Goal: Task Accomplishment & Management: Use online tool/utility

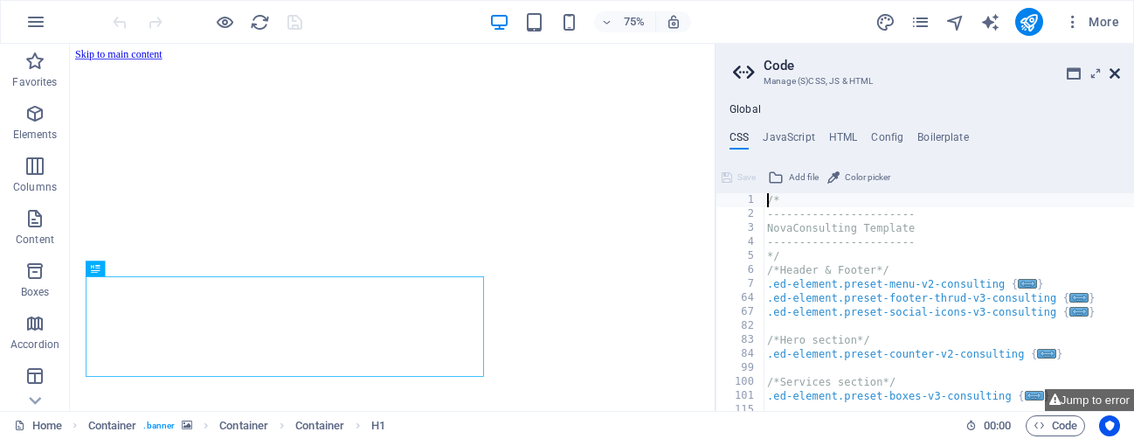
click at [1114, 74] on icon at bounding box center [1115, 73] width 10 height 14
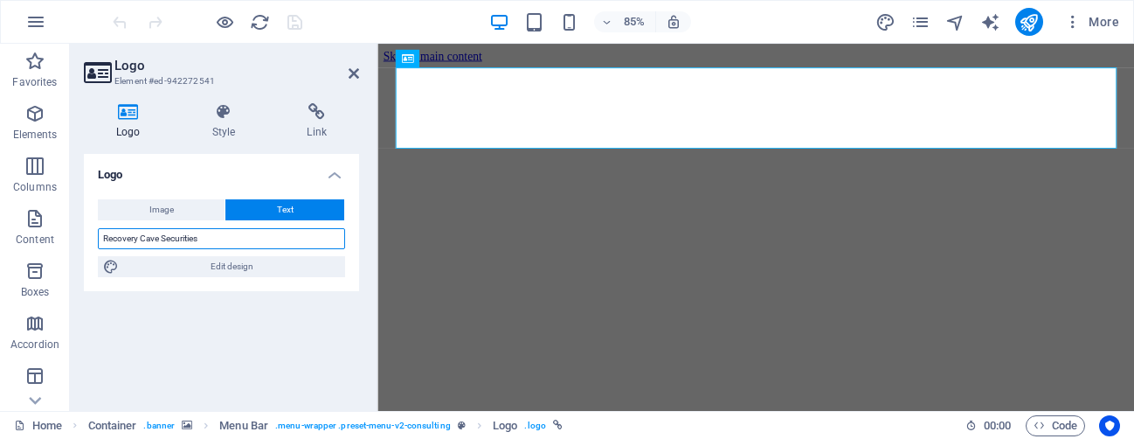
click at [171, 233] on input "Recovery Cave Securities" at bounding box center [221, 238] width 247 height 21
type input "RCS"
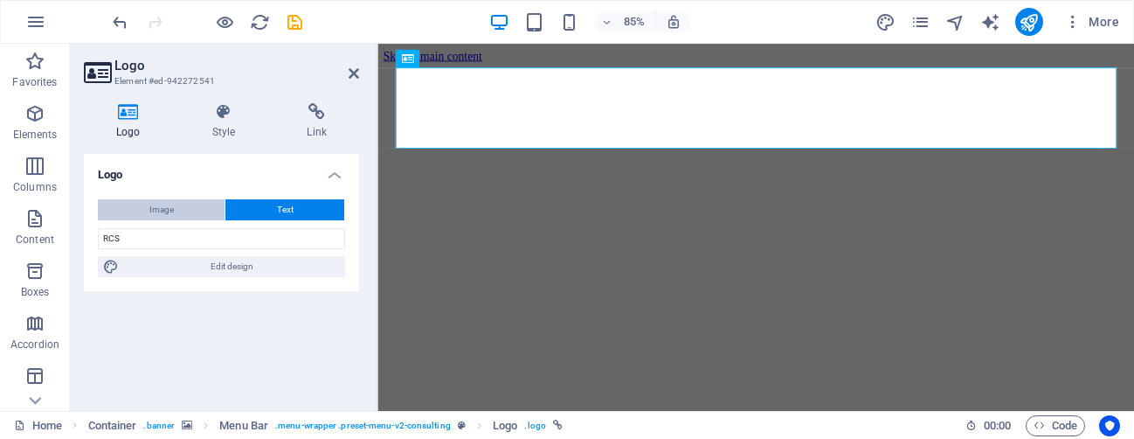
click at [158, 205] on span "Image" at bounding box center [161, 209] width 24 height 21
select select "DISABLED_OPTION_VALUE"
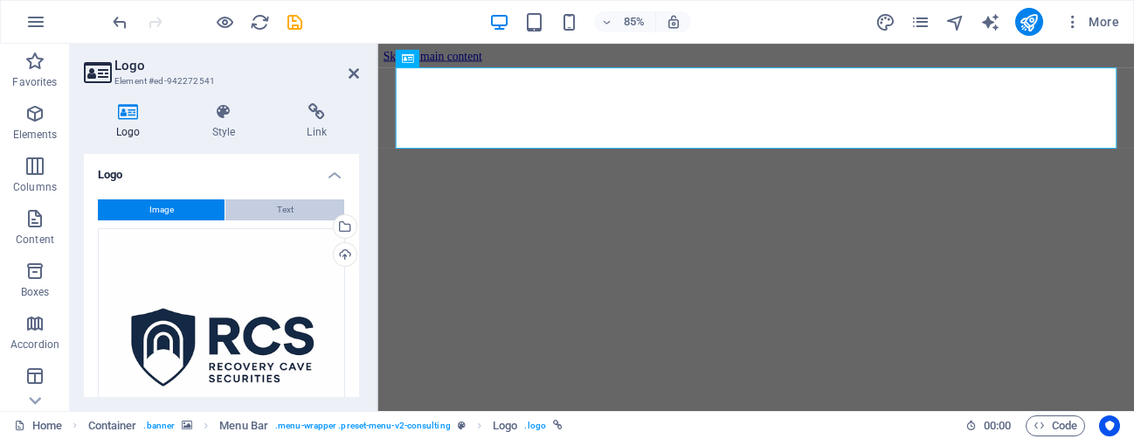
click at [259, 206] on button "Text" at bounding box center [284, 209] width 119 height 21
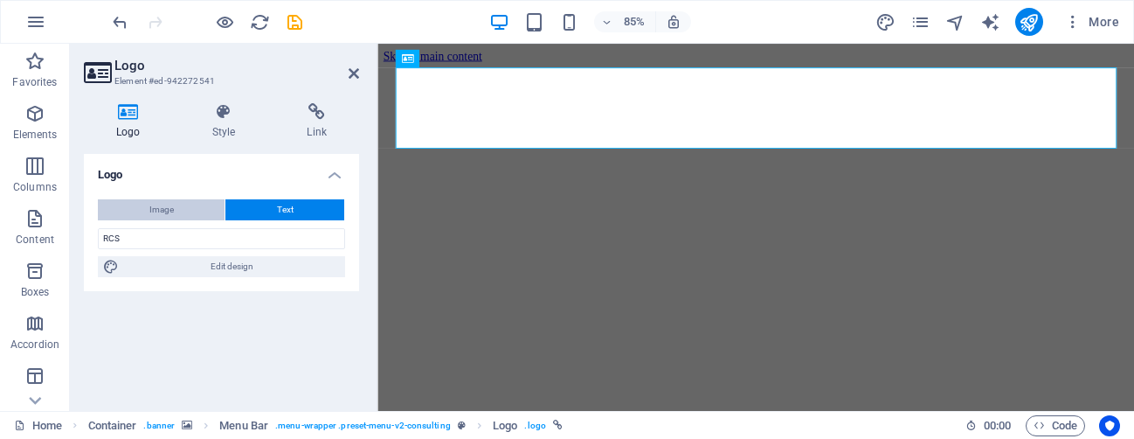
click at [161, 210] on span "Image" at bounding box center [161, 209] width 24 height 21
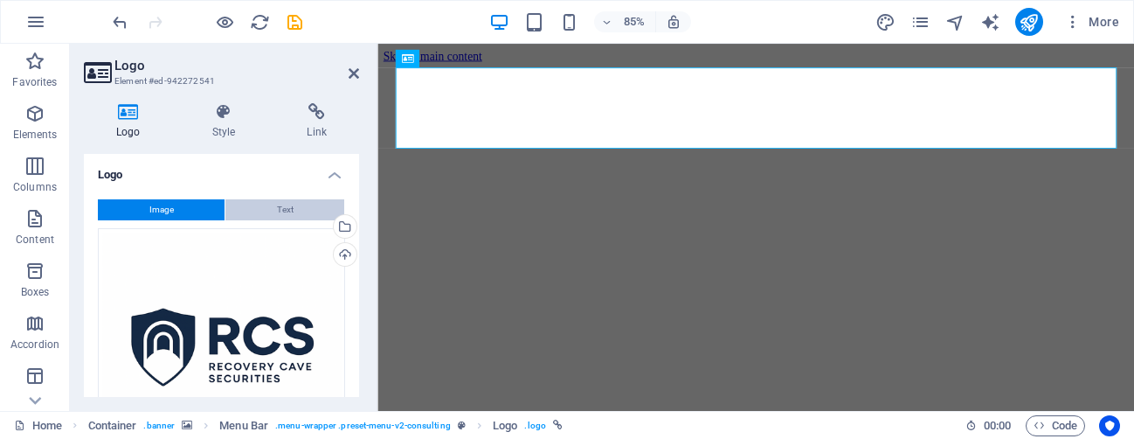
click at [263, 210] on button "Text" at bounding box center [284, 209] width 119 height 21
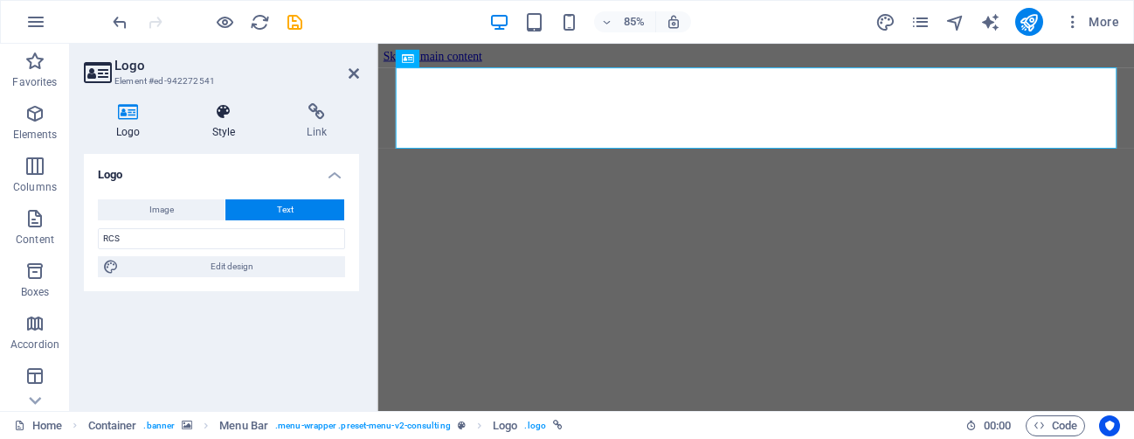
click at [225, 122] on h4 "Style" at bounding box center [227, 121] width 95 height 37
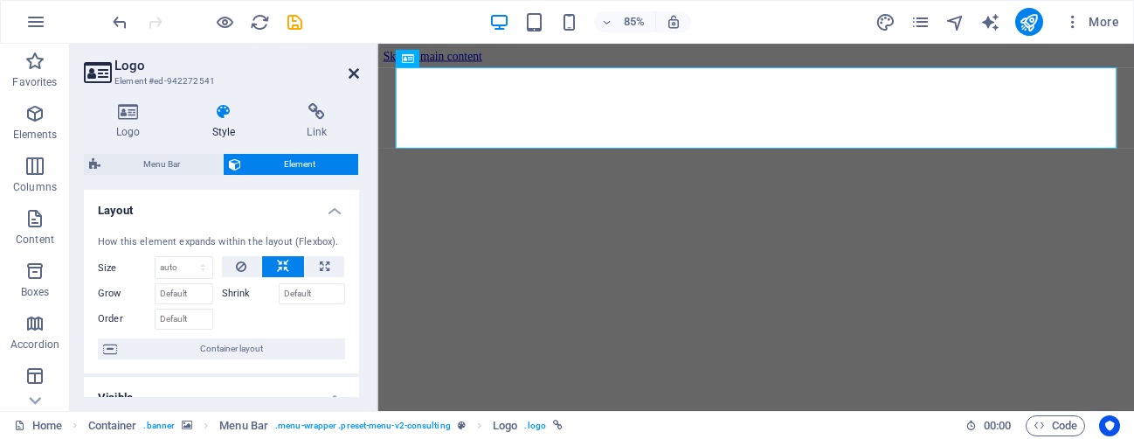
click at [350, 73] on icon at bounding box center [354, 73] width 10 height 14
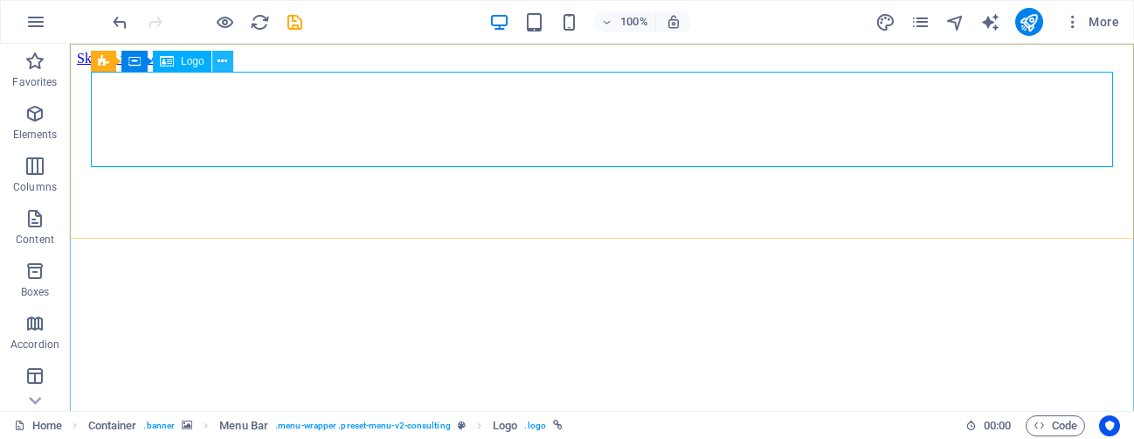
click at [224, 63] on icon at bounding box center [223, 61] width 10 height 18
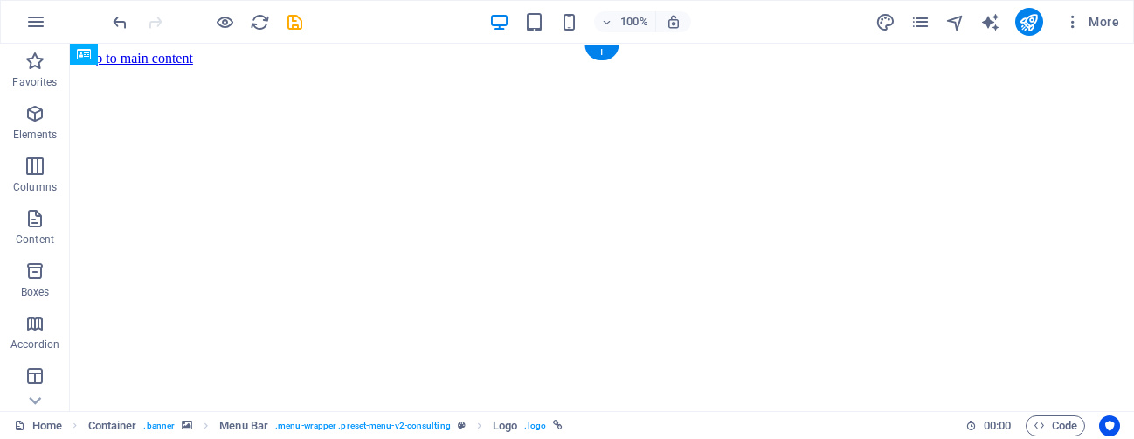
drag, startPoint x: 664, startPoint y: 95, endPoint x: 580, endPoint y: 182, distance: 120.5
drag, startPoint x: 565, startPoint y: 138, endPoint x: 485, endPoint y: 95, distance: 90.3
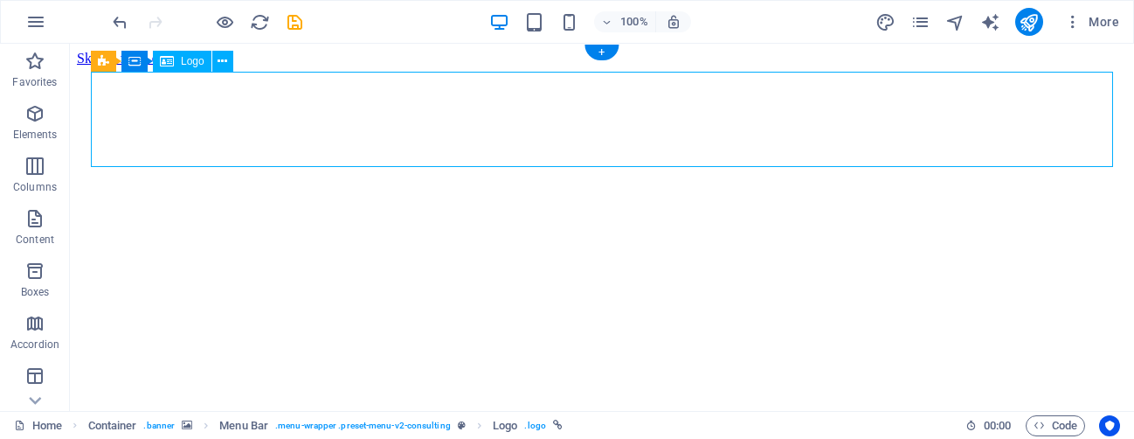
drag, startPoint x: 511, startPoint y: 115, endPoint x: 392, endPoint y: 133, distance: 120.1
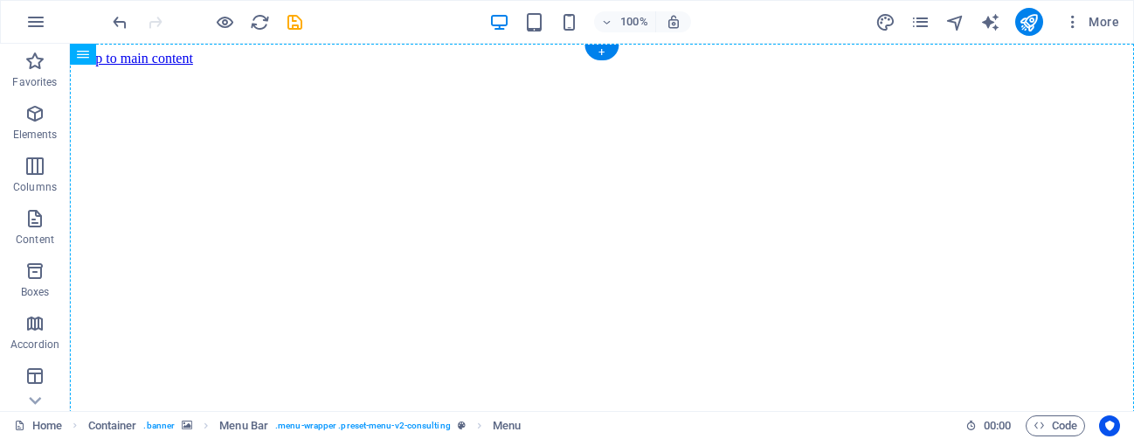
drag, startPoint x: 644, startPoint y: 191, endPoint x: 724, endPoint y: 137, distance: 96.2
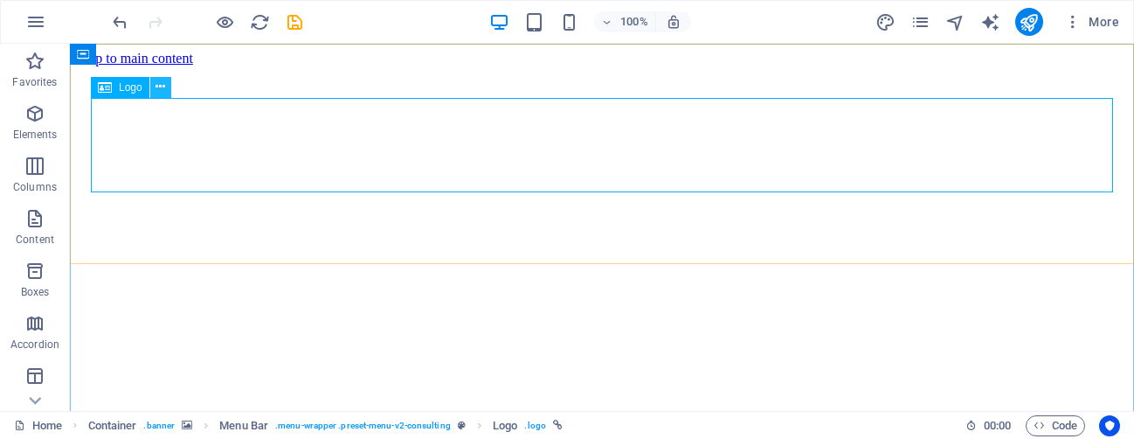
click at [162, 91] on icon at bounding box center [161, 87] width 10 height 18
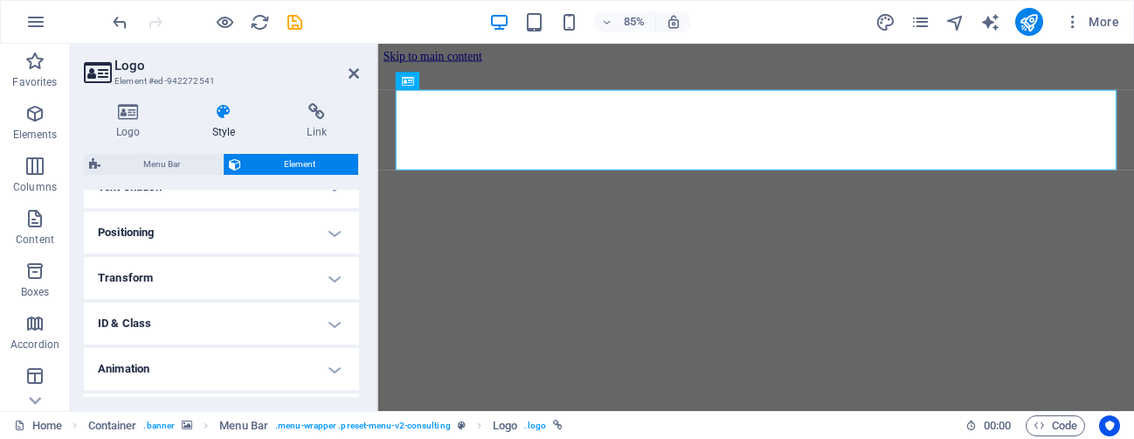
scroll to position [531, 0]
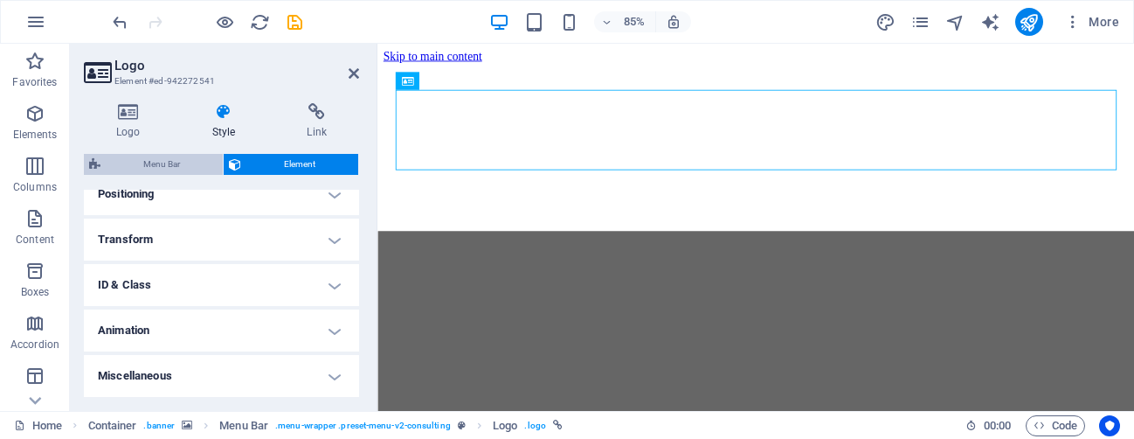
click at [153, 155] on span "Menu Bar" at bounding box center [162, 164] width 112 height 21
select select "rem"
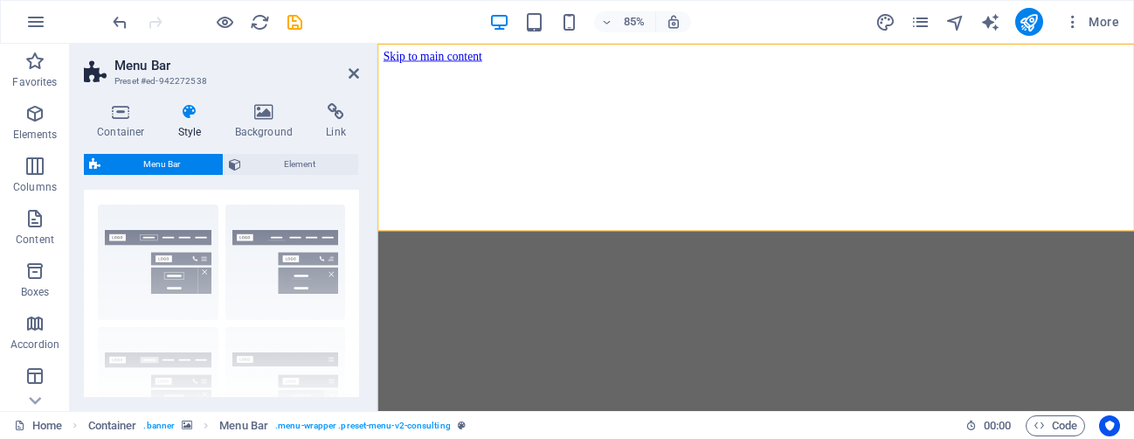
scroll to position [31, 0]
click at [121, 232] on div "Border Centered Default Fixed Loki Trigger Wide XXL" at bounding box center [221, 321] width 275 height 262
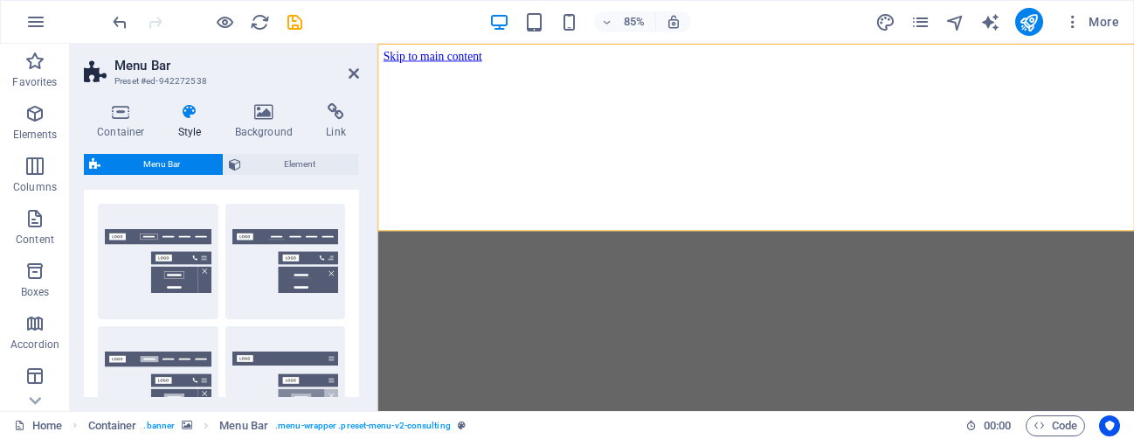
click at [121, 232] on button "Border" at bounding box center [158, 261] width 121 height 115
type input "1"
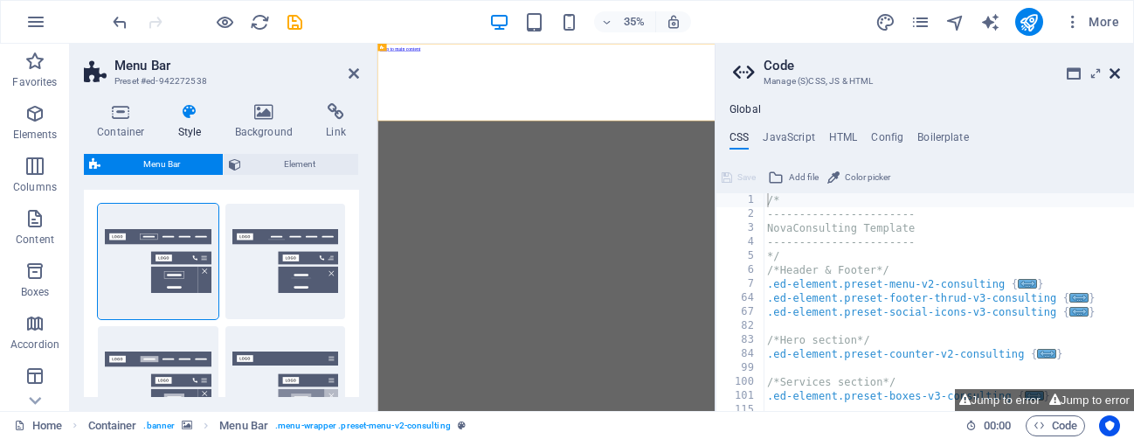
click at [1118, 73] on icon at bounding box center [1115, 73] width 10 height 14
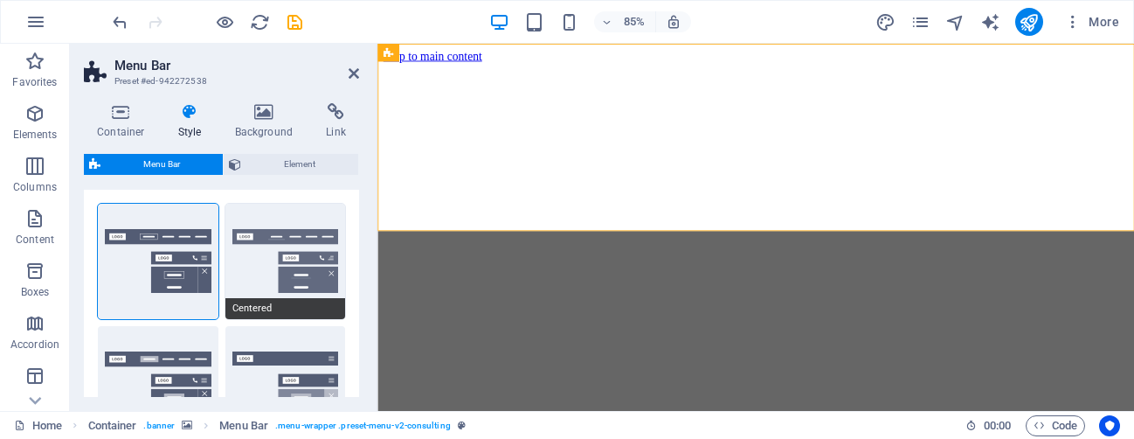
click at [258, 268] on button "Centered" at bounding box center [285, 261] width 121 height 115
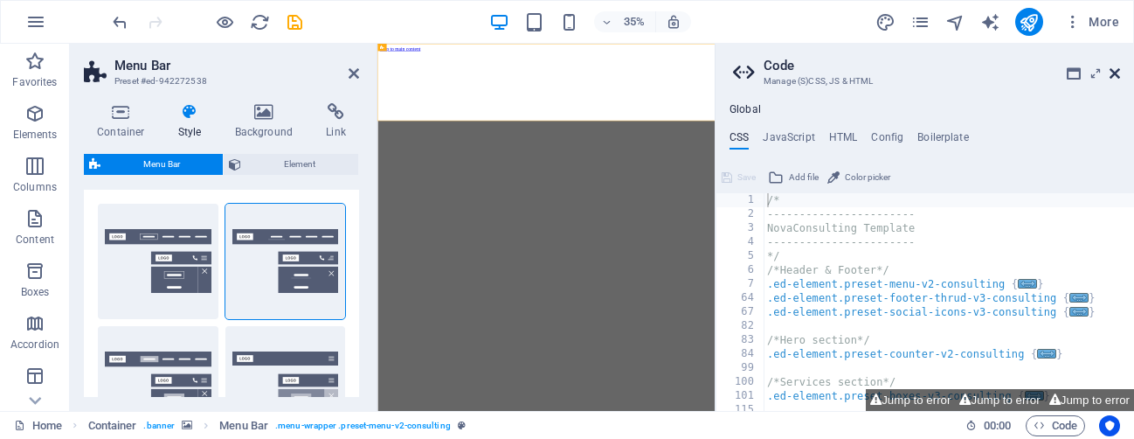
click at [1117, 68] on icon at bounding box center [1115, 73] width 10 height 14
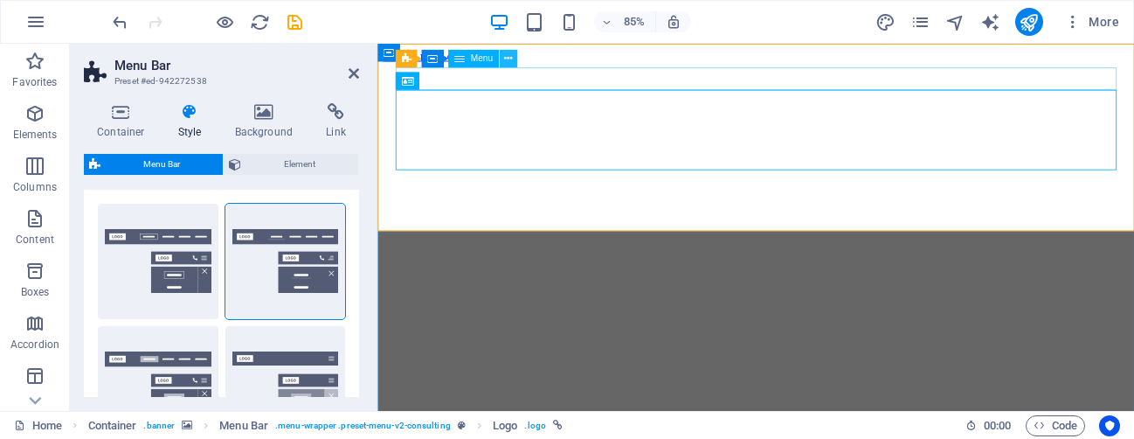
click at [506, 61] on icon at bounding box center [508, 59] width 8 height 16
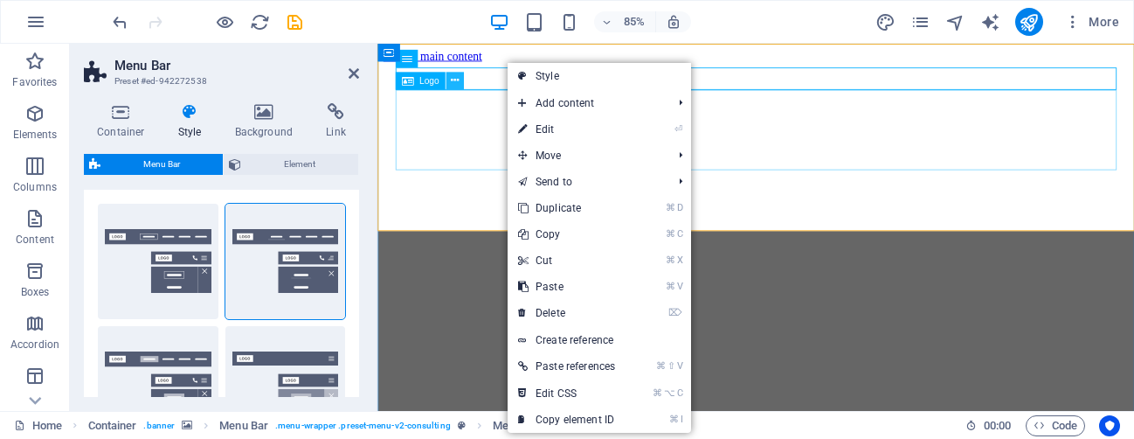
click at [453, 83] on icon at bounding box center [454, 81] width 8 height 16
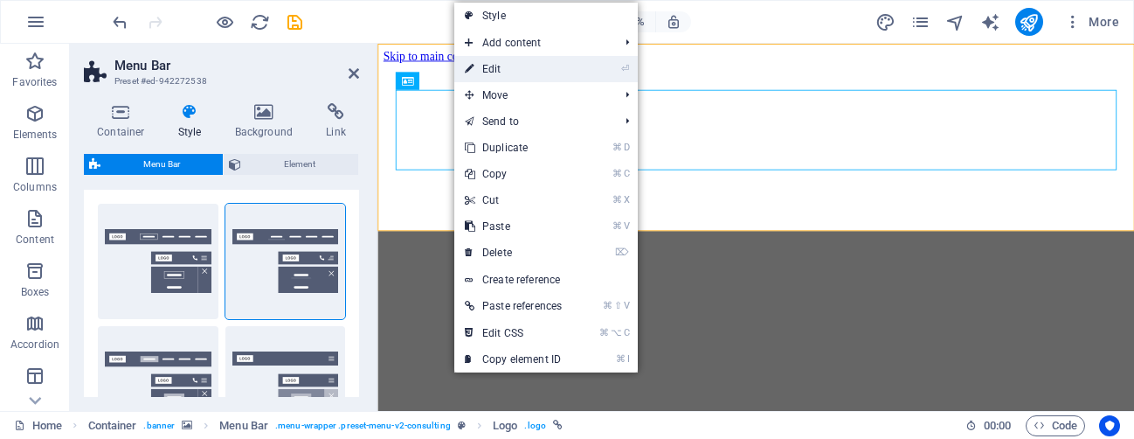
click at [486, 73] on link "⏎ Edit" at bounding box center [513, 69] width 118 height 26
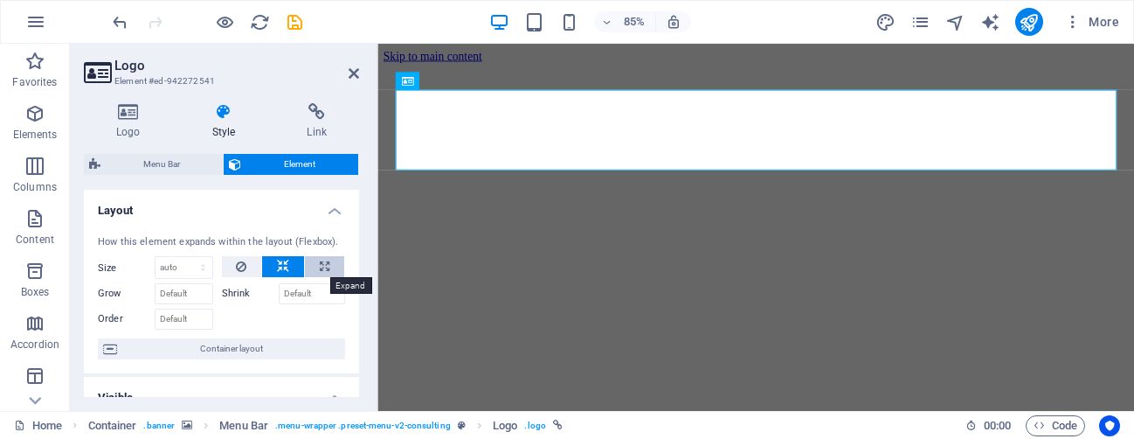
click at [323, 269] on icon at bounding box center [325, 266] width 10 height 21
type input "100"
select select "%"
click at [284, 265] on icon at bounding box center [283, 266] width 12 height 21
select select "DISABLED_OPTION_VALUE"
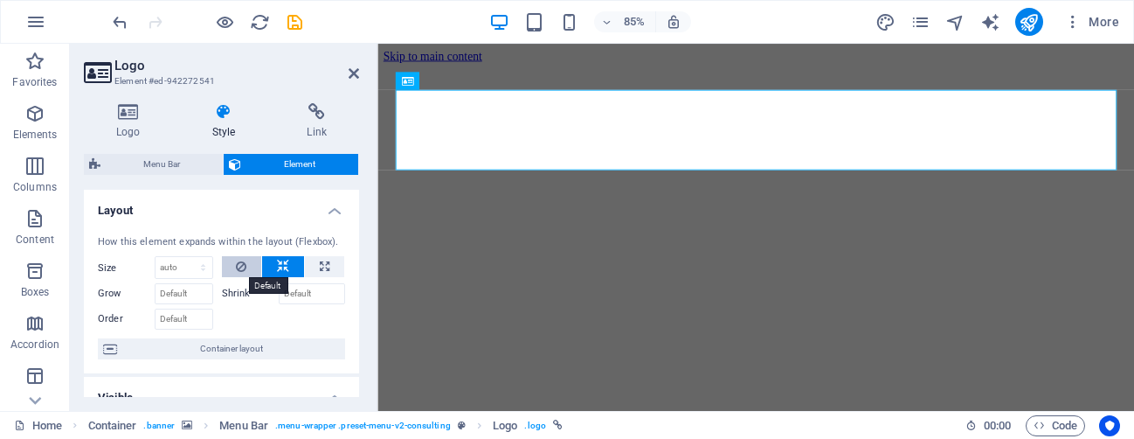
click at [239, 266] on icon at bounding box center [241, 266] width 10 height 21
click at [190, 264] on select "Default auto px % 1/1 1/2 1/3 1/4 1/5 1/6 1/7 1/8 1/9 1/10" at bounding box center [184, 267] width 57 height 21
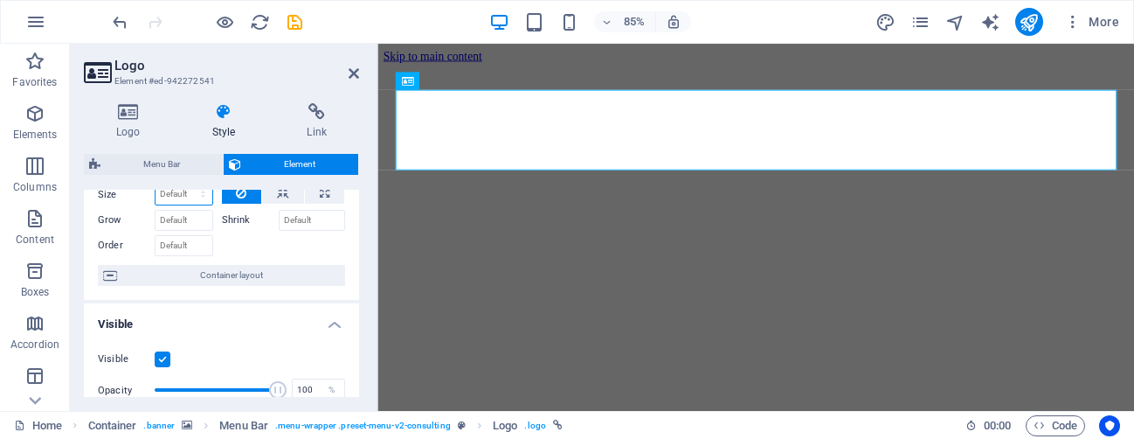
scroll to position [79, 0]
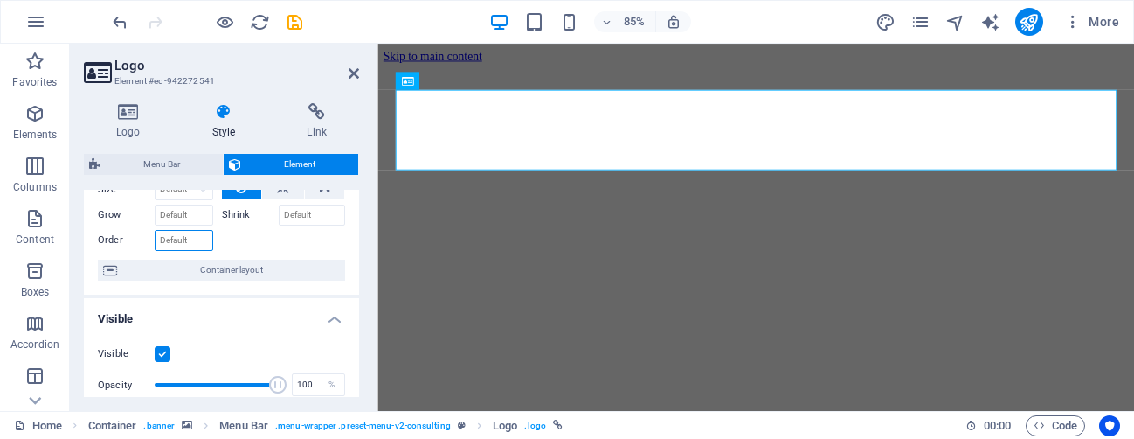
click at [186, 239] on input "Order" at bounding box center [184, 240] width 59 height 21
click at [86, 289] on div "How this element expands within the layout (Flexbox). Size Default auto px % 1/…" at bounding box center [221, 218] width 275 height 153
click at [160, 267] on span "Container layout" at bounding box center [231, 270] width 218 height 21
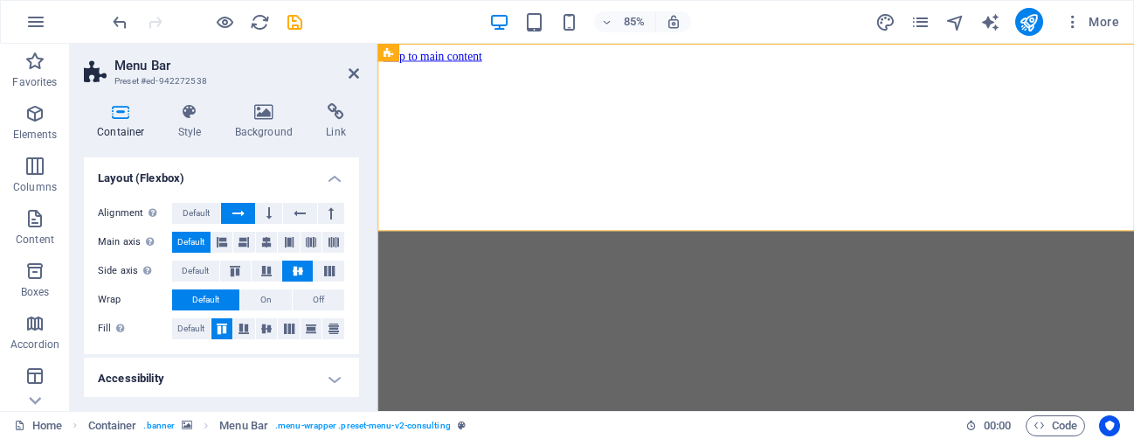
scroll to position [58, 0]
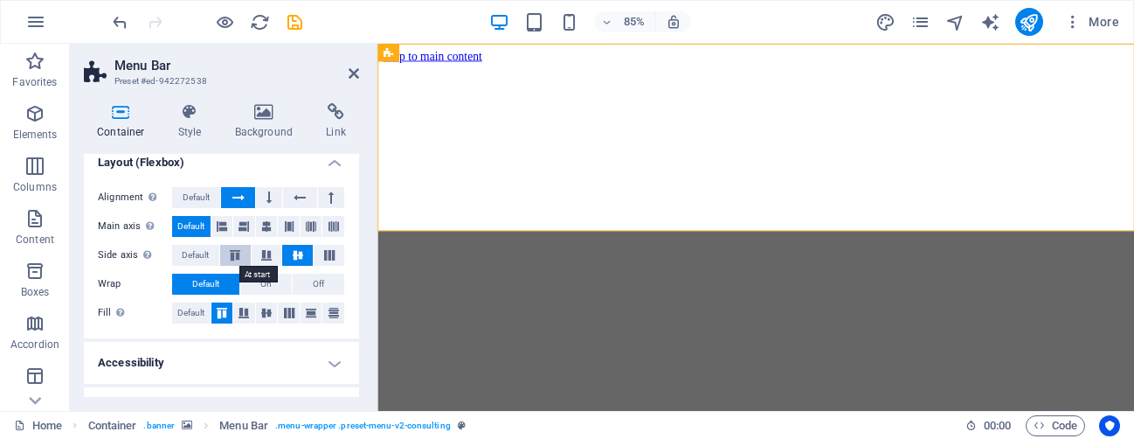
click at [235, 258] on icon at bounding box center [235, 255] width 21 height 10
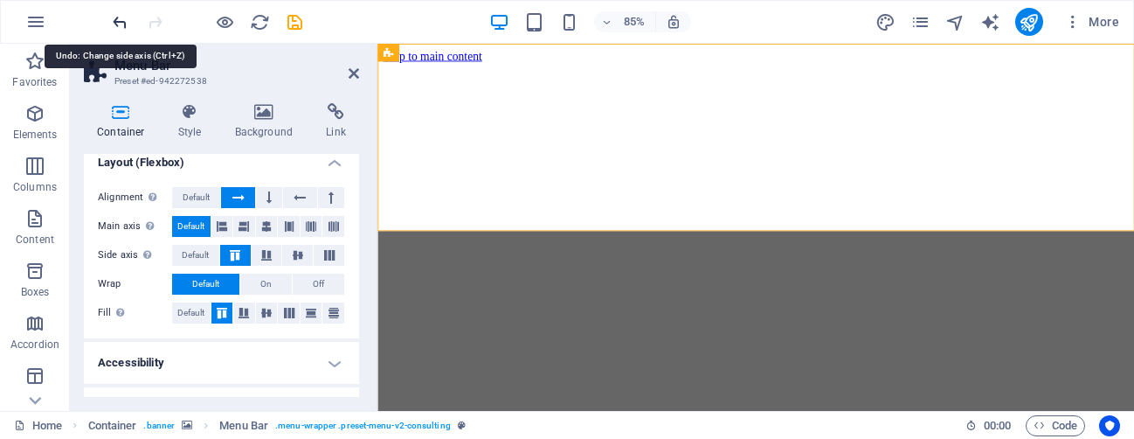
click at [123, 18] on icon "undo" at bounding box center [120, 22] width 20 height 20
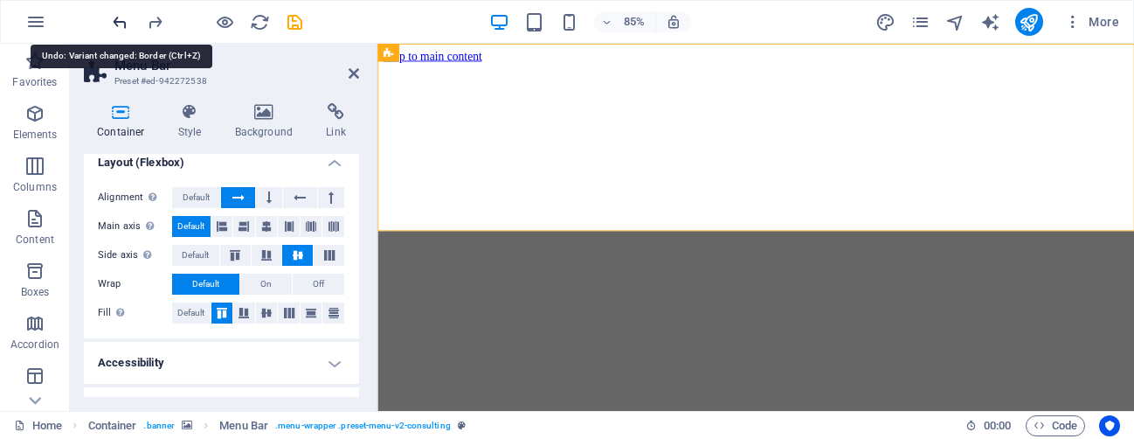
click at [123, 18] on icon "undo" at bounding box center [120, 22] width 20 height 20
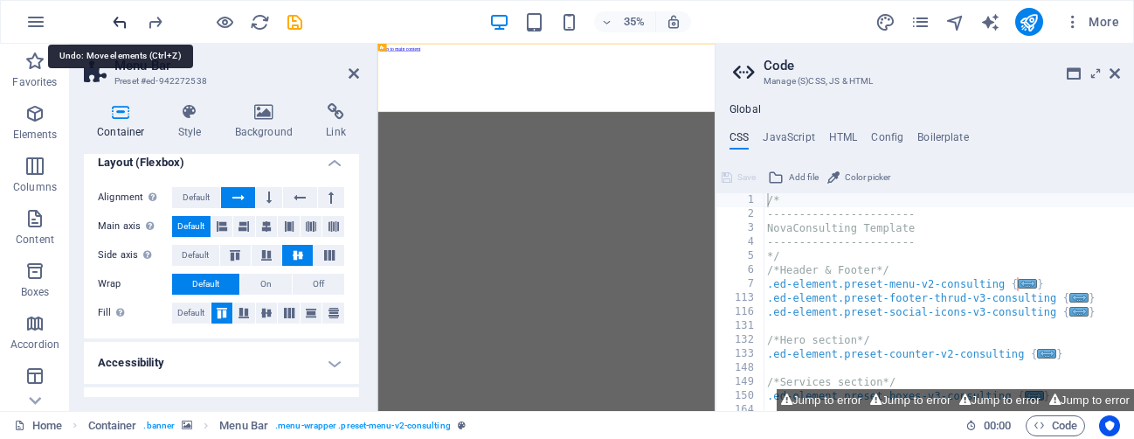
click at [123, 18] on icon "undo" at bounding box center [120, 22] width 20 height 20
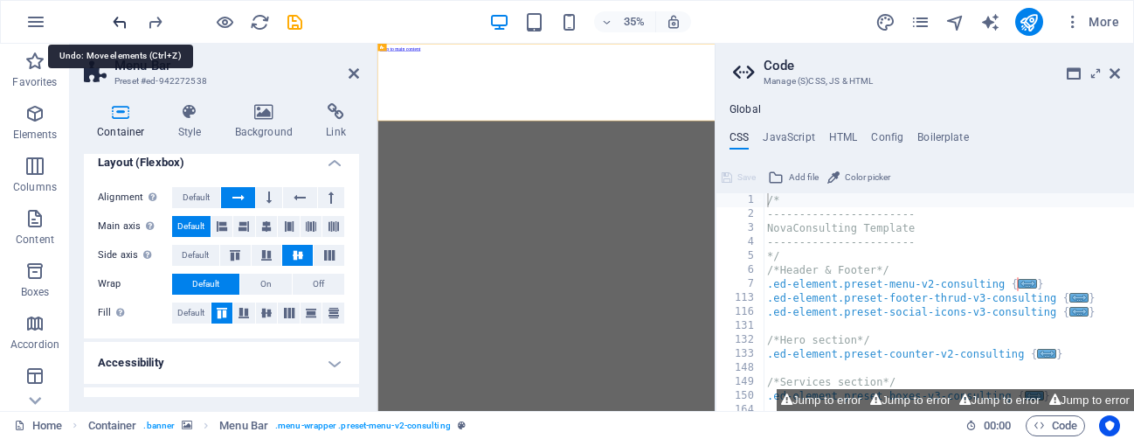
click at [123, 18] on icon "undo" at bounding box center [120, 22] width 20 height 20
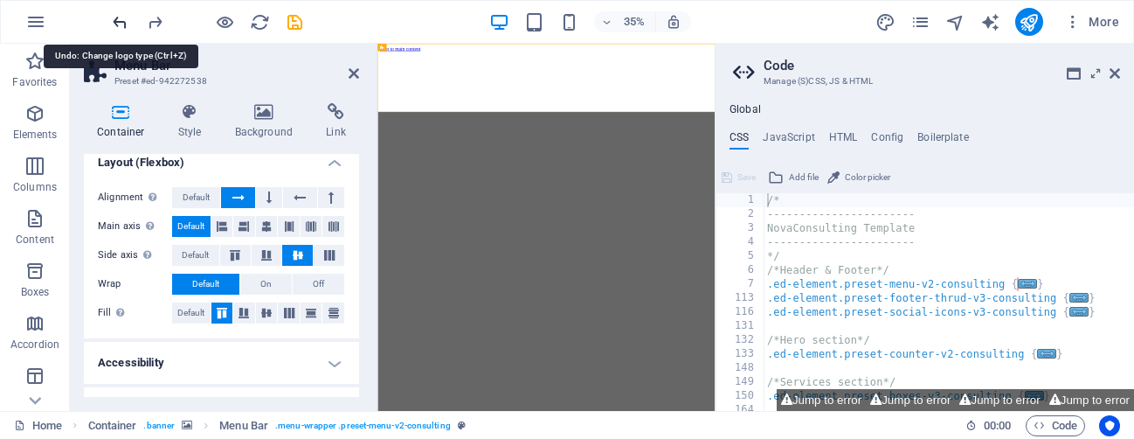
click at [123, 18] on icon "undo" at bounding box center [120, 22] width 20 height 20
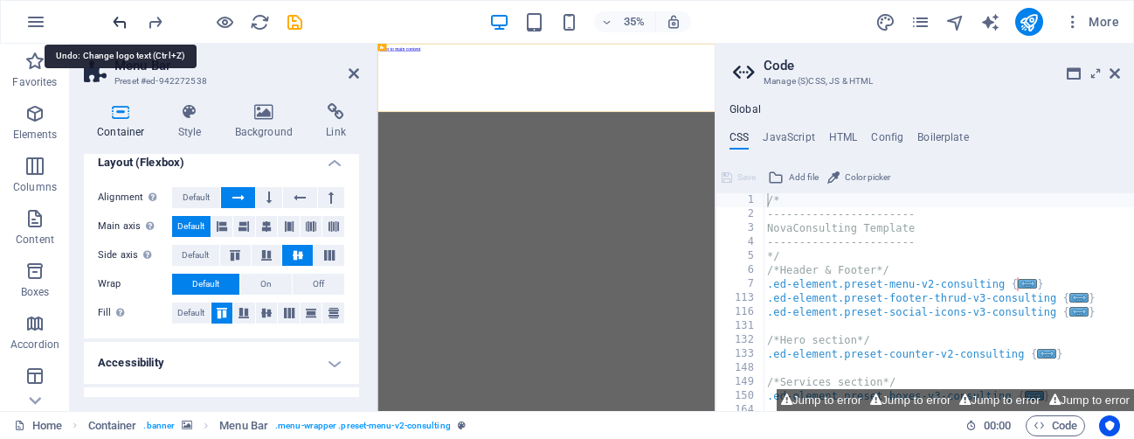
click at [123, 18] on icon "undo" at bounding box center [120, 22] width 20 height 20
click at [1114, 80] on icon at bounding box center [1115, 73] width 10 height 14
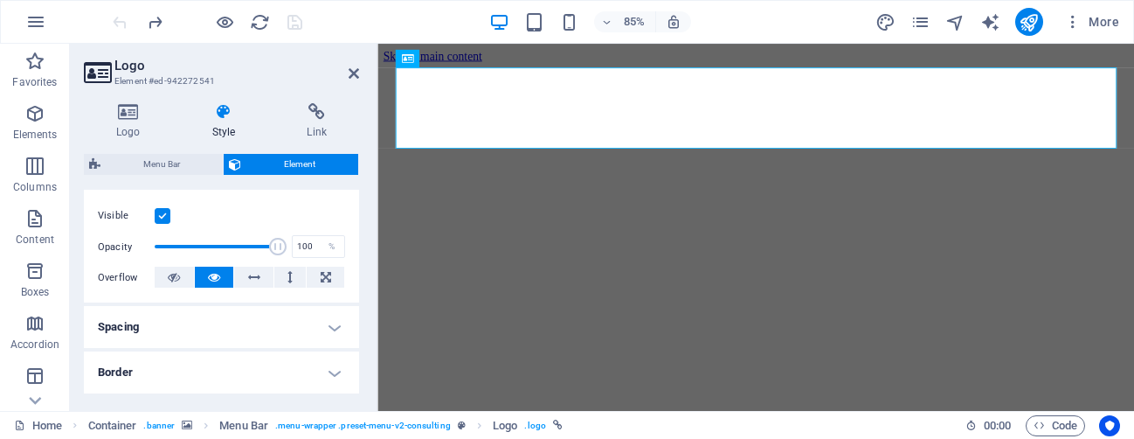
scroll to position [0, 0]
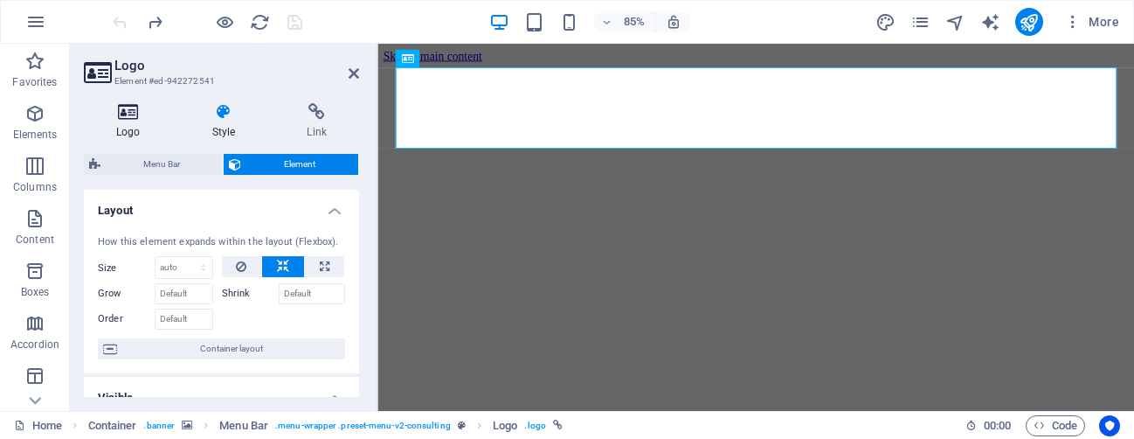
click at [127, 111] on icon at bounding box center [128, 111] width 89 height 17
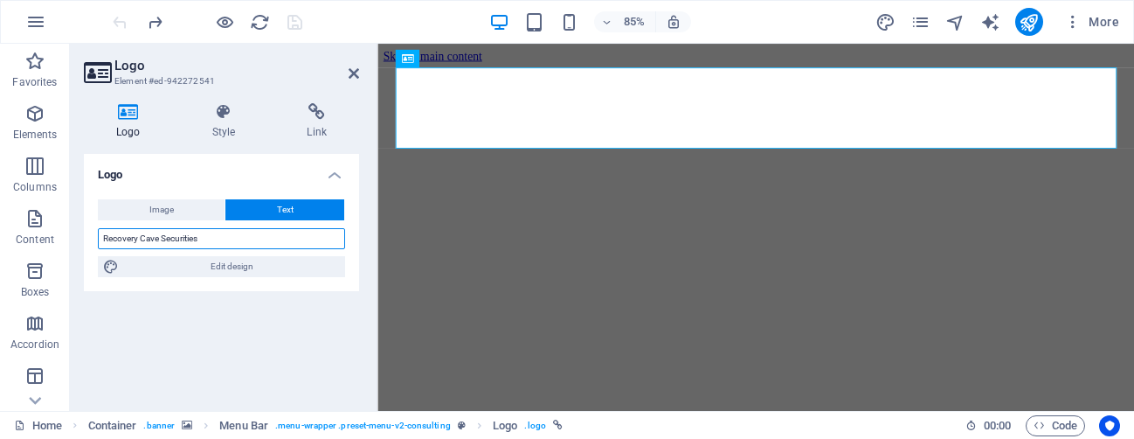
click at [213, 235] on input "Recovery Cave Securities" at bounding box center [221, 238] width 247 height 21
type input "RCS"
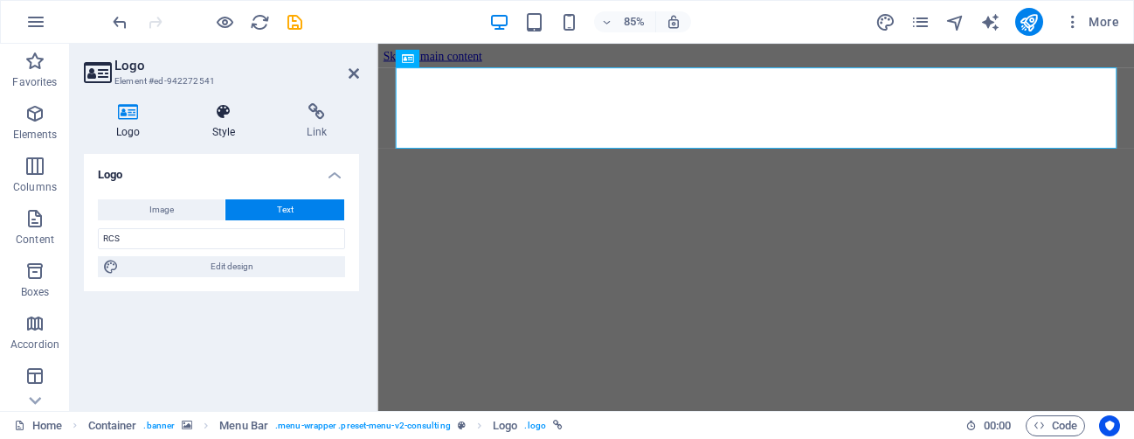
click at [227, 128] on h4 "Style" at bounding box center [227, 121] width 95 height 37
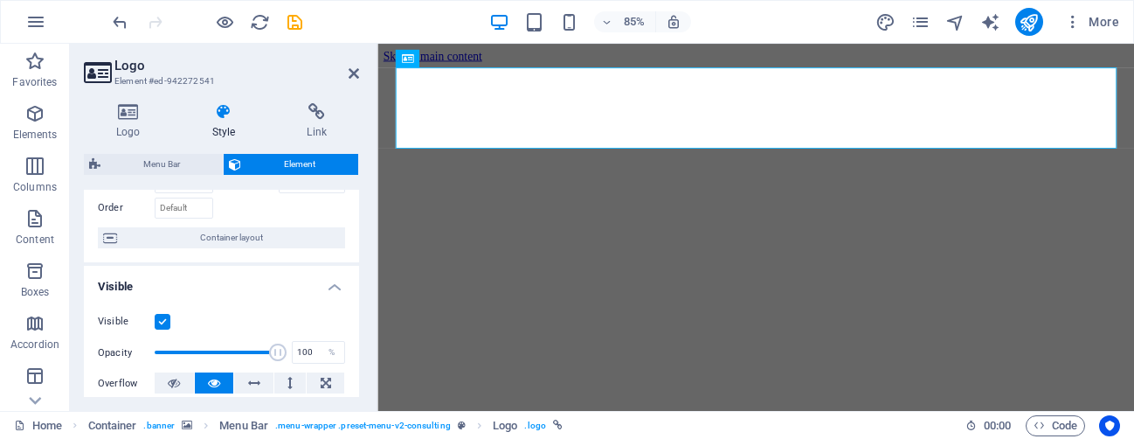
scroll to position [88, 0]
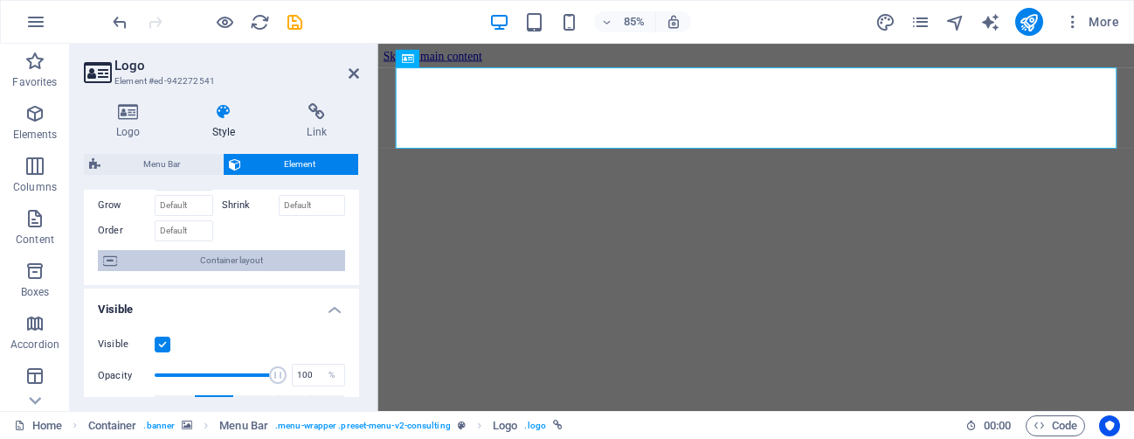
click at [177, 261] on span "Container layout" at bounding box center [231, 260] width 218 height 21
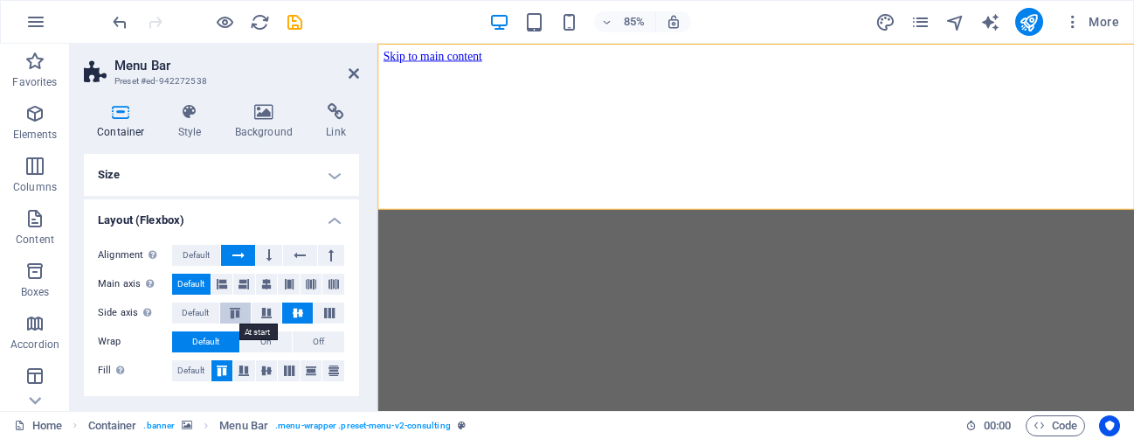
click at [233, 315] on icon at bounding box center [235, 313] width 21 height 10
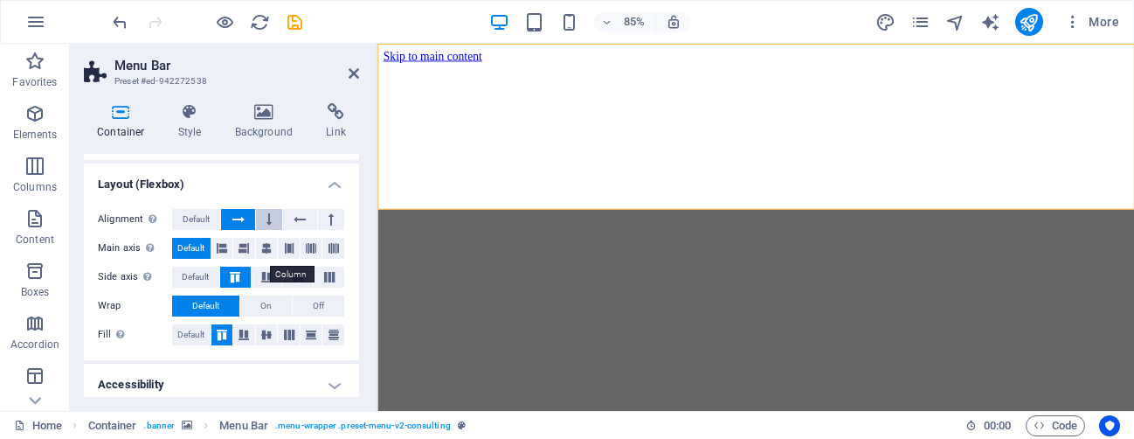
scroll to position [37, 0]
click at [223, 248] on icon at bounding box center [222, 247] width 10 height 21
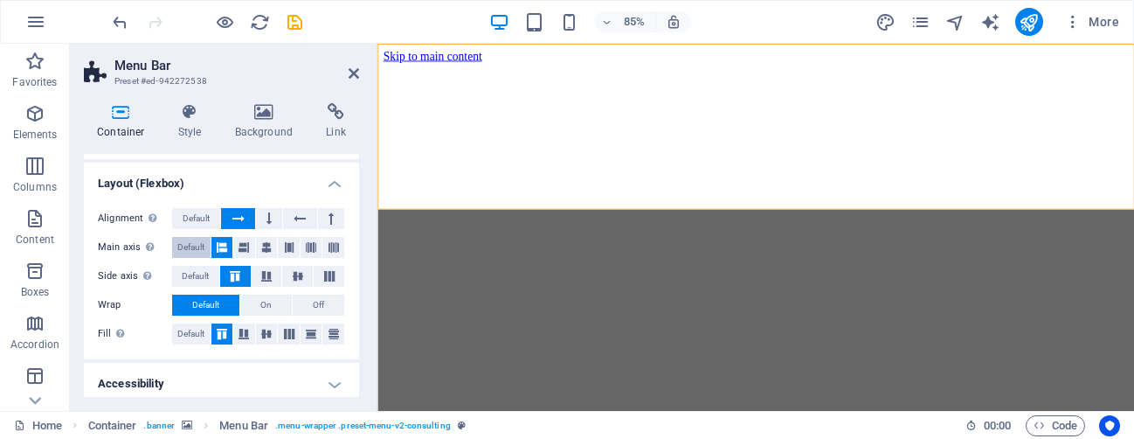
click at [197, 250] on span "Default" at bounding box center [190, 247] width 27 height 21
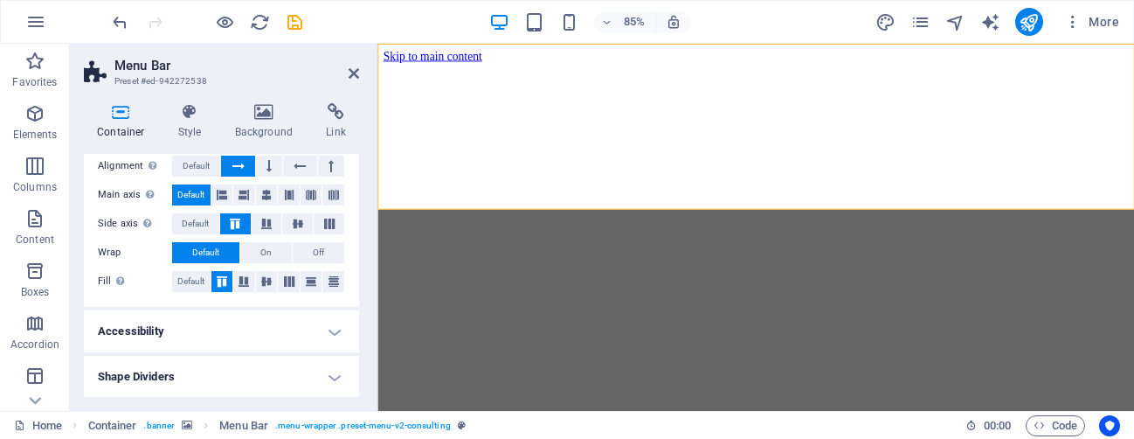
scroll to position [0, 0]
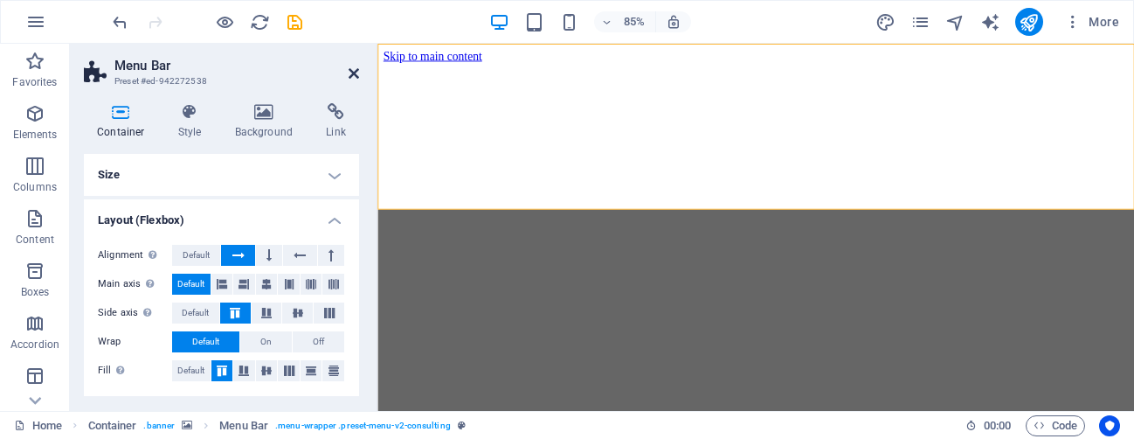
click at [349, 73] on icon at bounding box center [354, 73] width 10 height 14
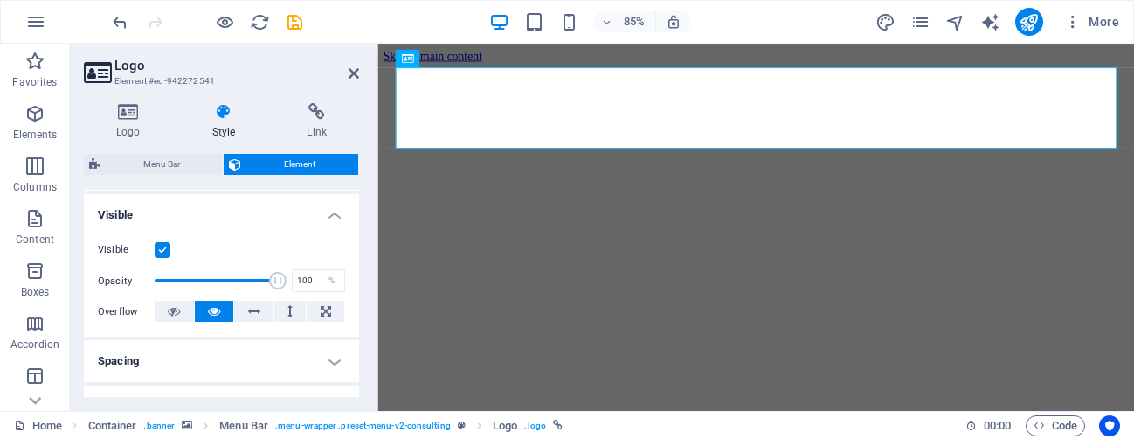
scroll to position [195, 0]
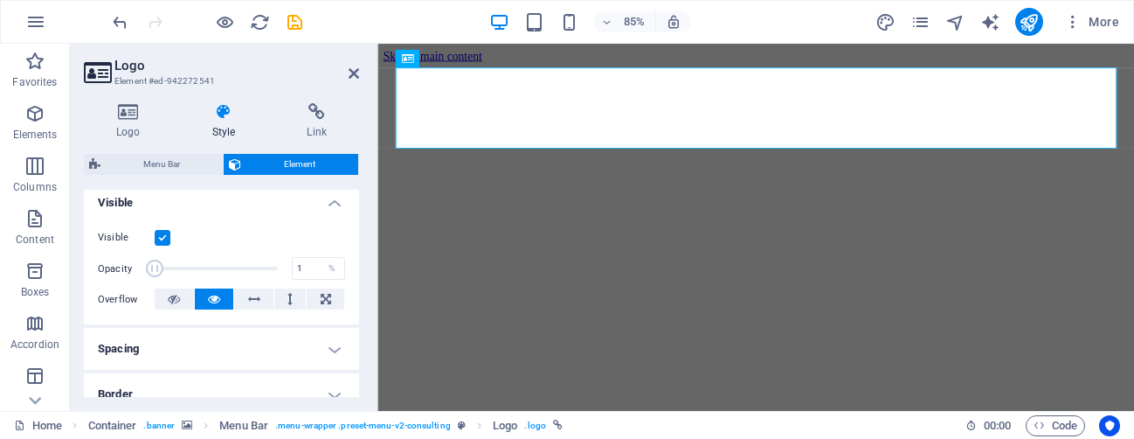
drag, startPoint x: 271, startPoint y: 270, endPoint x: 144, endPoint y: 270, distance: 126.7
click at [146, 270] on span at bounding box center [154, 268] width 17 height 17
drag, startPoint x: 157, startPoint y: 268, endPoint x: 211, endPoint y: 268, distance: 53.3
click at [211, 268] on span at bounding box center [212, 268] width 17 height 17
type input "100"
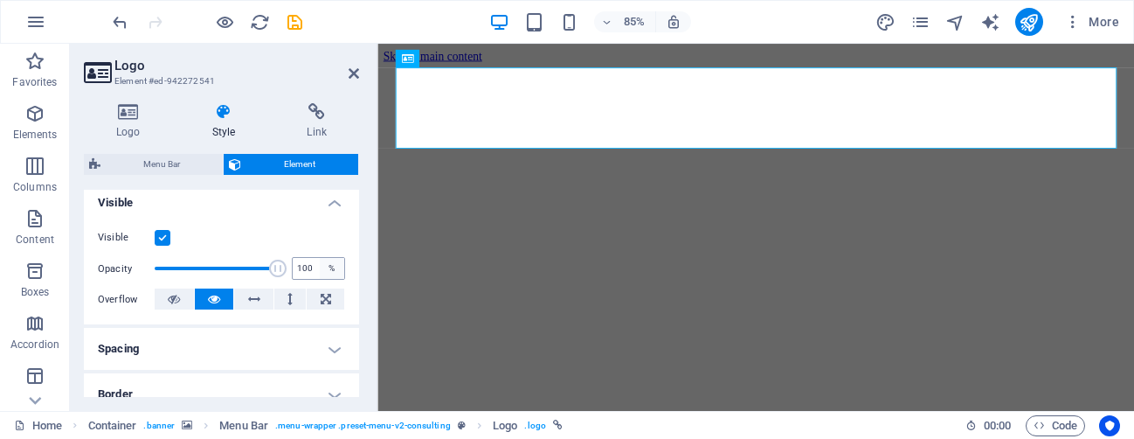
drag, startPoint x: 211, startPoint y: 268, endPoint x: 323, endPoint y: 274, distance: 112.9
click at [323, 274] on div "Opacity 100 %" at bounding box center [221, 268] width 247 height 26
click at [163, 237] on label at bounding box center [163, 238] width 16 height 16
click at [0, 0] on input "Visible" at bounding box center [0, 0] width 0 height 0
click at [163, 237] on label at bounding box center [163, 238] width 16 height 16
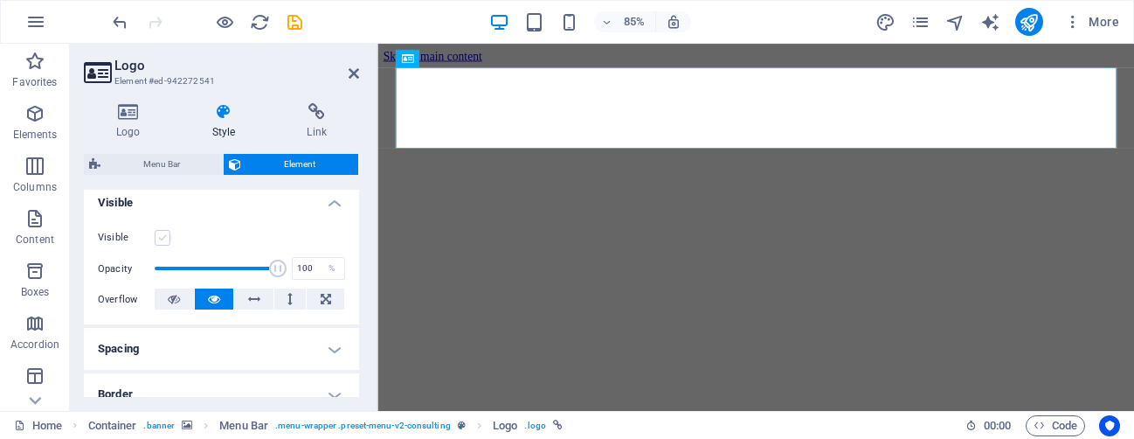
click at [0, 0] on input "Visible" at bounding box center [0, 0] width 0 height 0
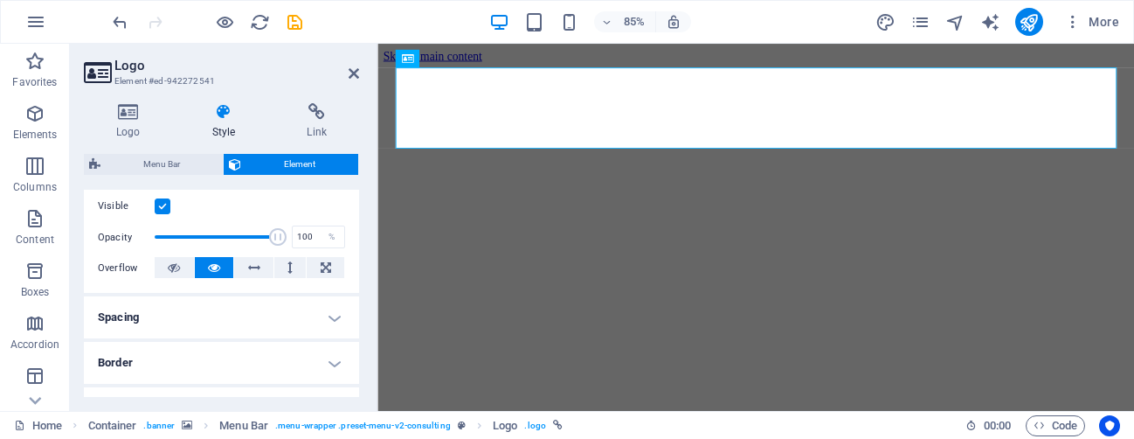
scroll to position [267, 0]
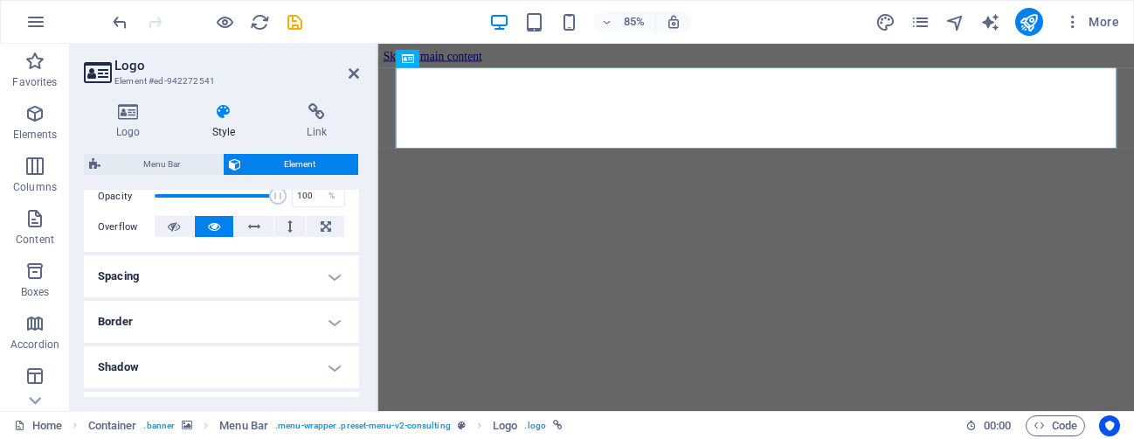
click at [218, 276] on h4 "Spacing" at bounding box center [221, 276] width 275 height 42
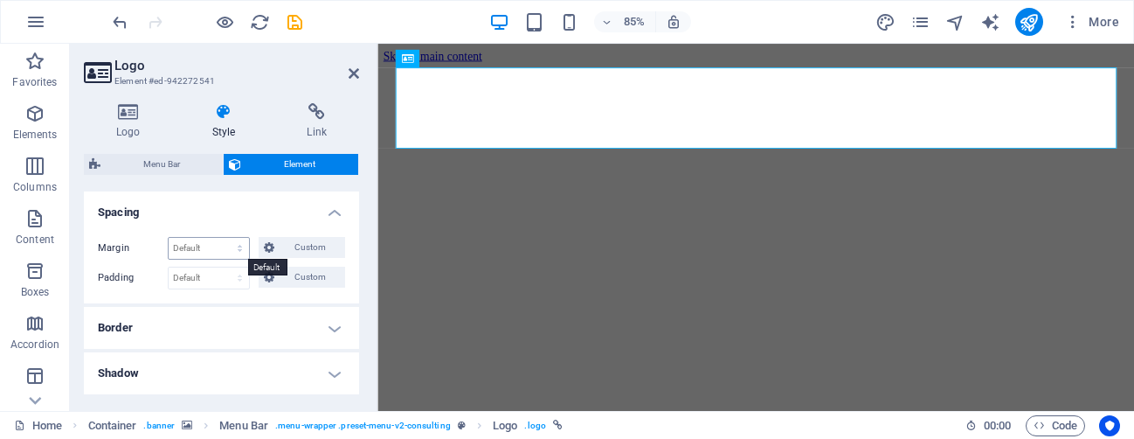
scroll to position [346, 0]
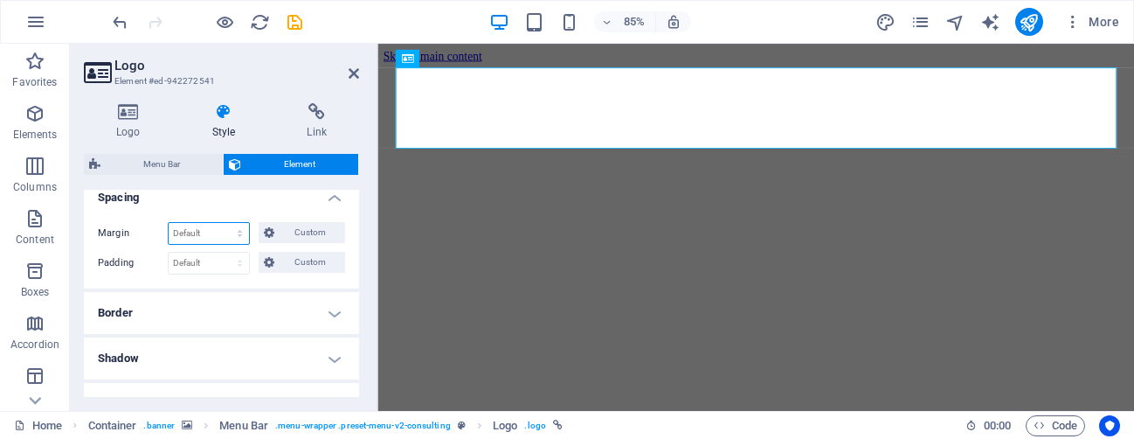
click at [228, 233] on select "Default auto px % rem vw vh Custom" at bounding box center [209, 233] width 80 height 21
click at [282, 225] on span "Custom" at bounding box center [310, 232] width 60 height 21
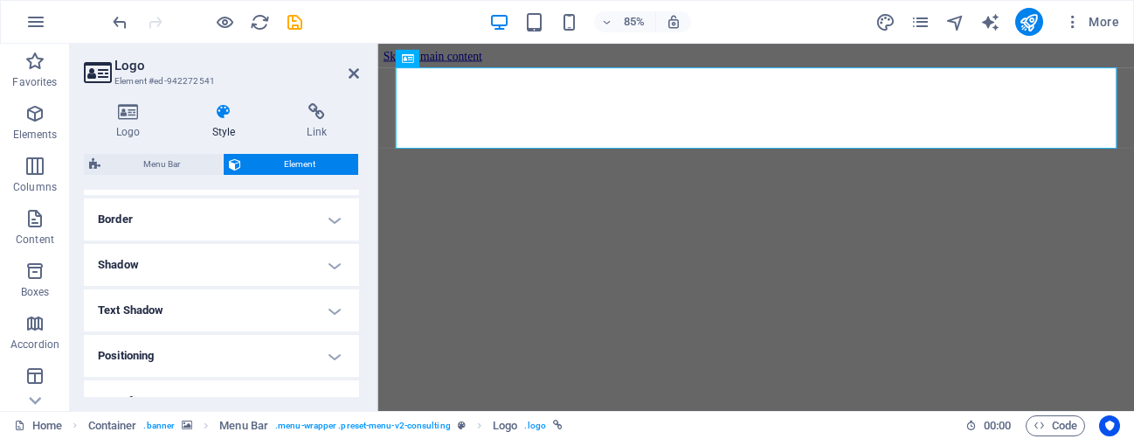
scroll to position [504, 0]
click at [281, 226] on h4 "Border" at bounding box center [221, 218] width 275 height 42
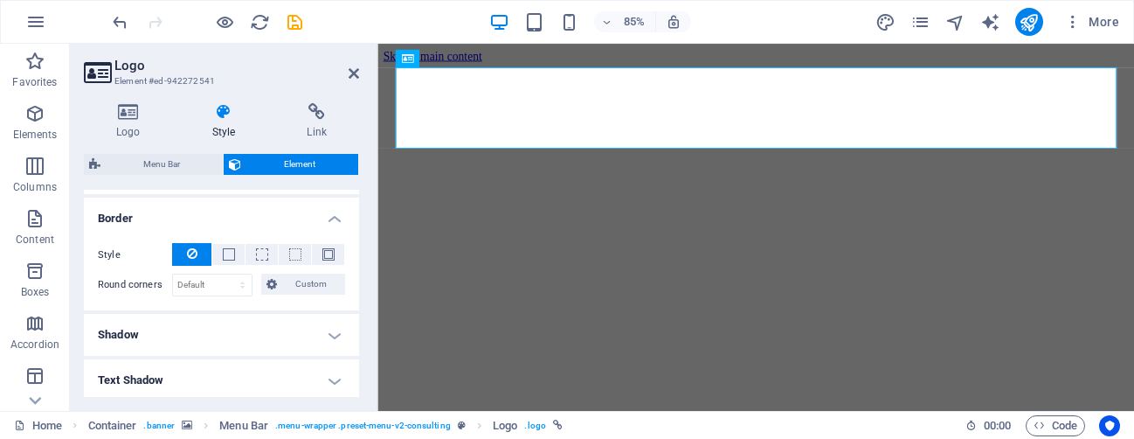
click at [281, 226] on h4 "Border" at bounding box center [221, 212] width 275 height 31
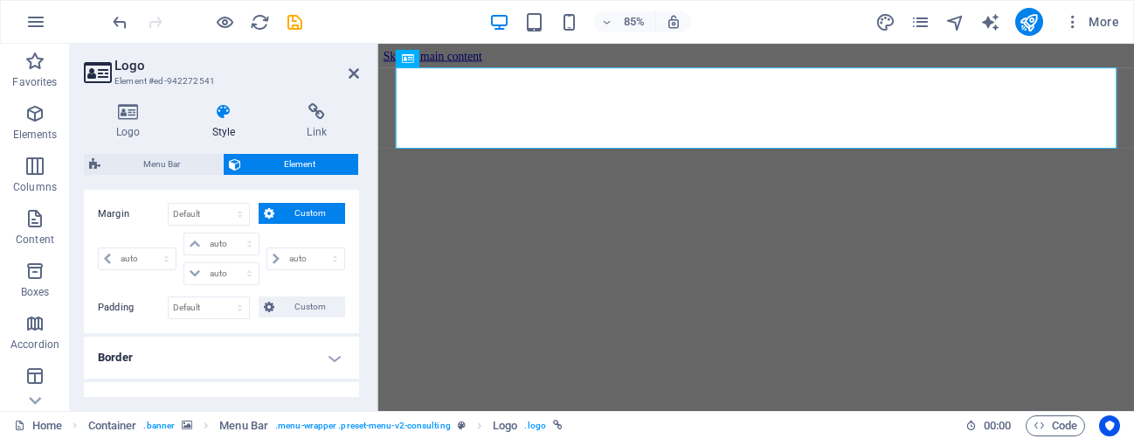
scroll to position [371, 0]
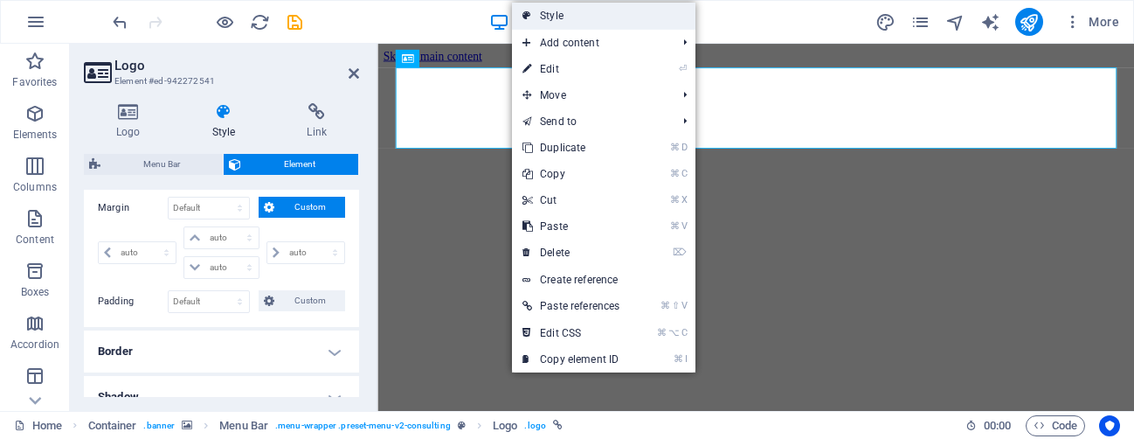
click at [590, 18] on link "Style" at bounding box center [604, 16] width 184 height 26
select select "rem"
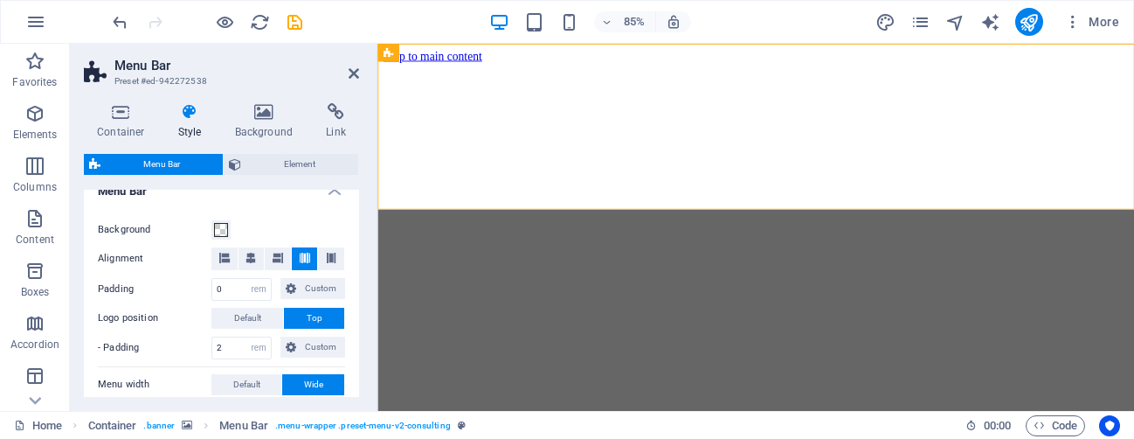
scroll to position [567, 0]
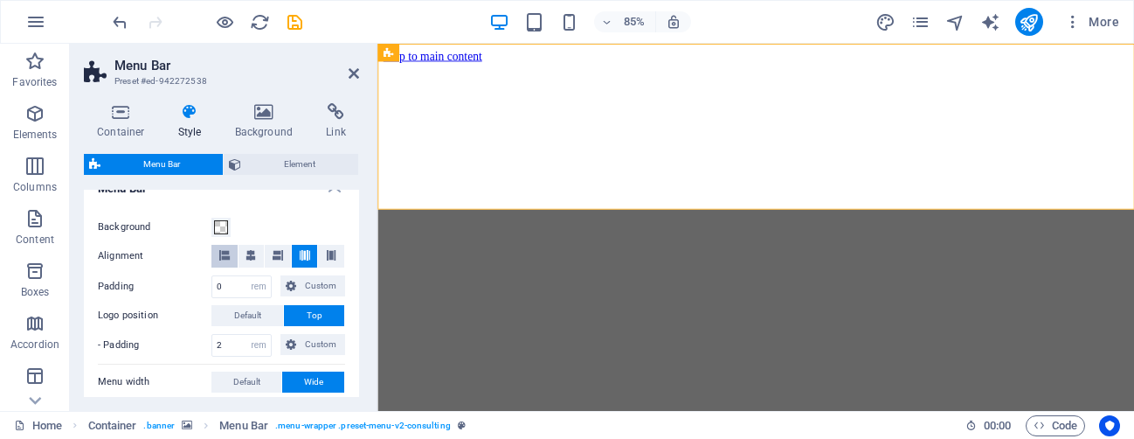
click at [224, 255] on icon at bounding box center [224, 255] width 10 height 10
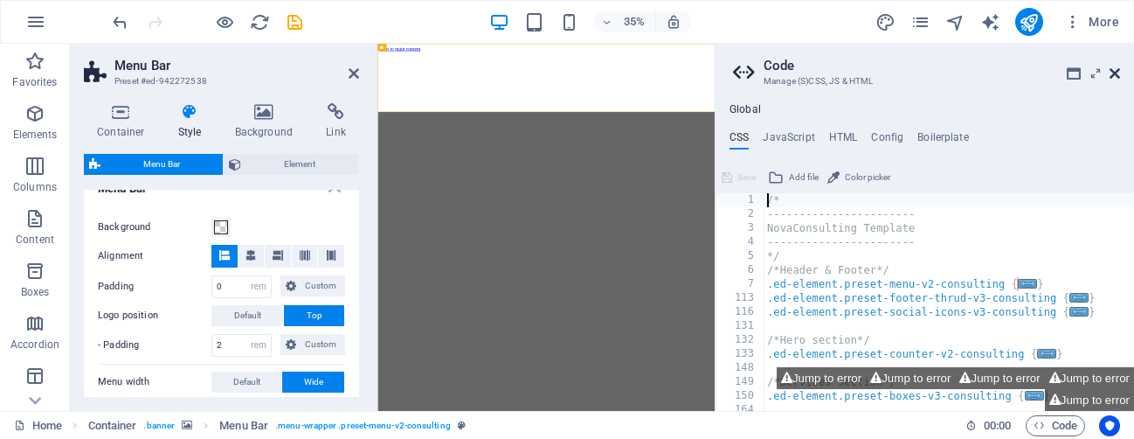
drag, startPoint x: 1114, startPoint y: 69, endPoint x: 868, endPoint y: 31, distance: 249.4
click at [1114, 69] on icon at bounding box center [1115, 73] width 10 height 14
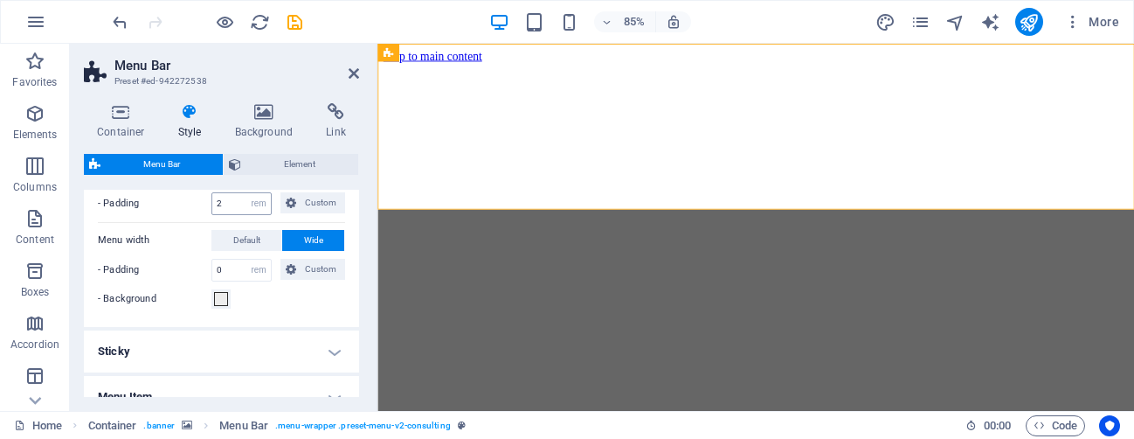
scroll to position [711, 0]
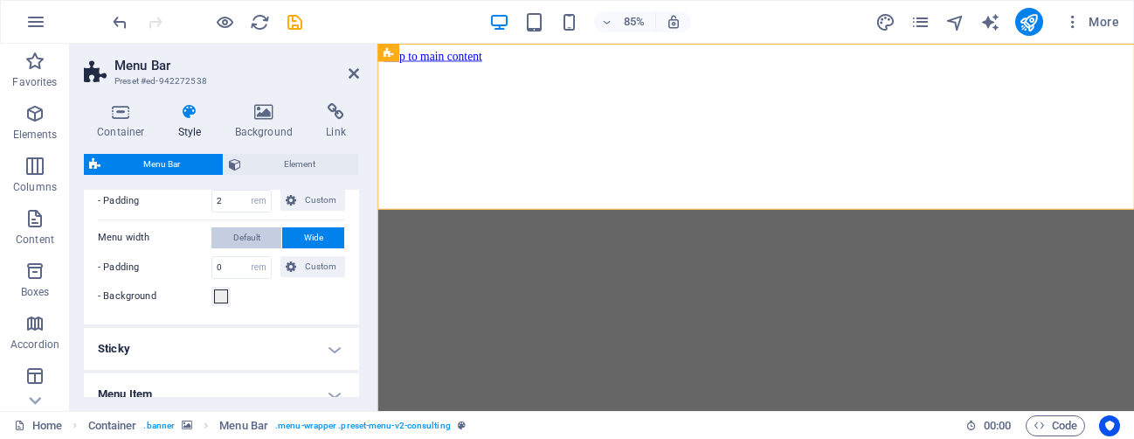
click at [236, 242] on span "Default" at bounding box center [246, 237] width 27 height 21
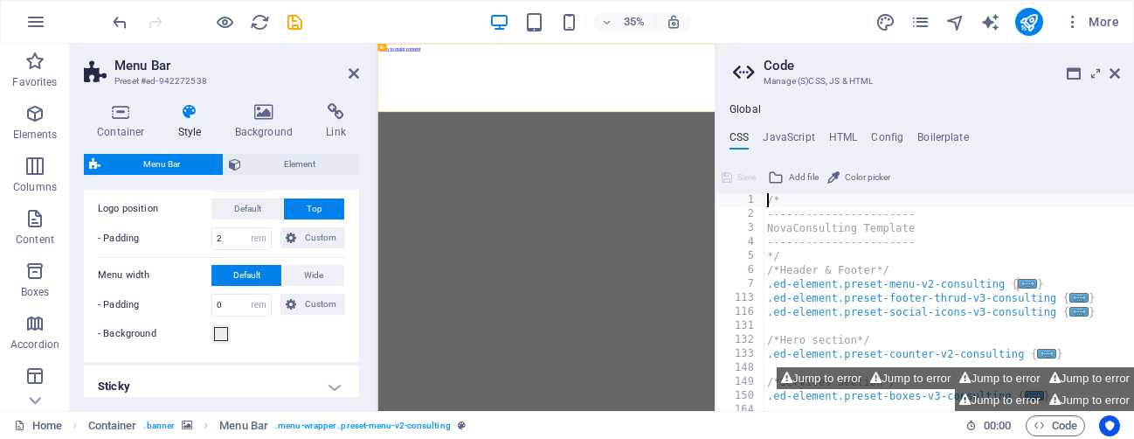
scroll to position [652, 0]
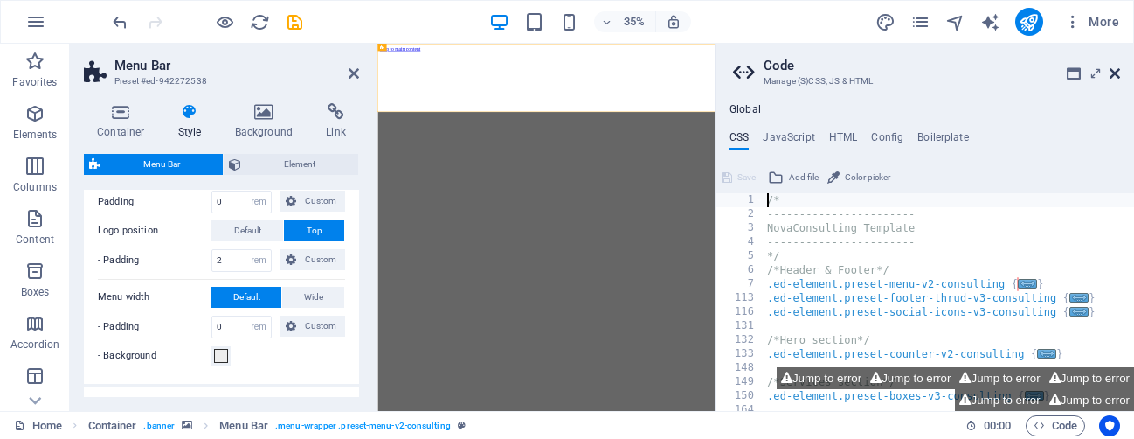
click at [1116, 69] on icon at bounding box center [1115, 73] width 10 height 14
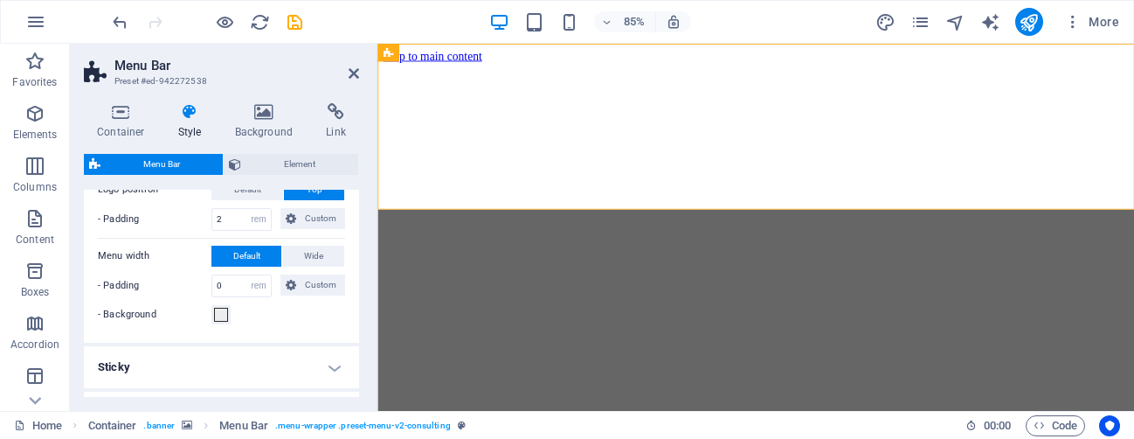
scroll to position [675, 0]
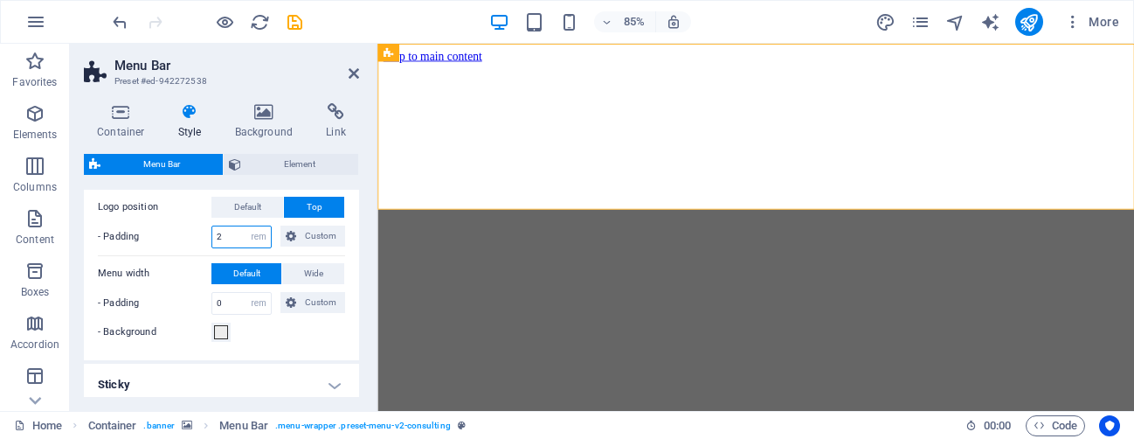
click at [230, 234] on input "2" at bounding box center [241, 236] width 59 height 21
click at [290, 228] on icon at bounding box center [291, 235] width 10 height 21
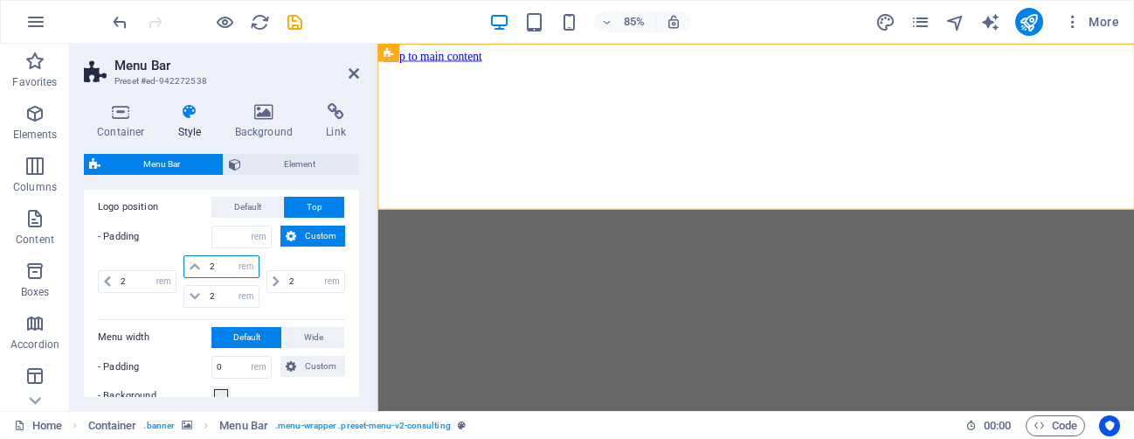
click at [218, 263] on input "2" at bounding box center [231, 266] width 52 height 21
click at [217, 293] on input "2" at bounding box center [231, 296] width 52 height 21
